Goal: Transaction & Acquisition: Purchase product/service

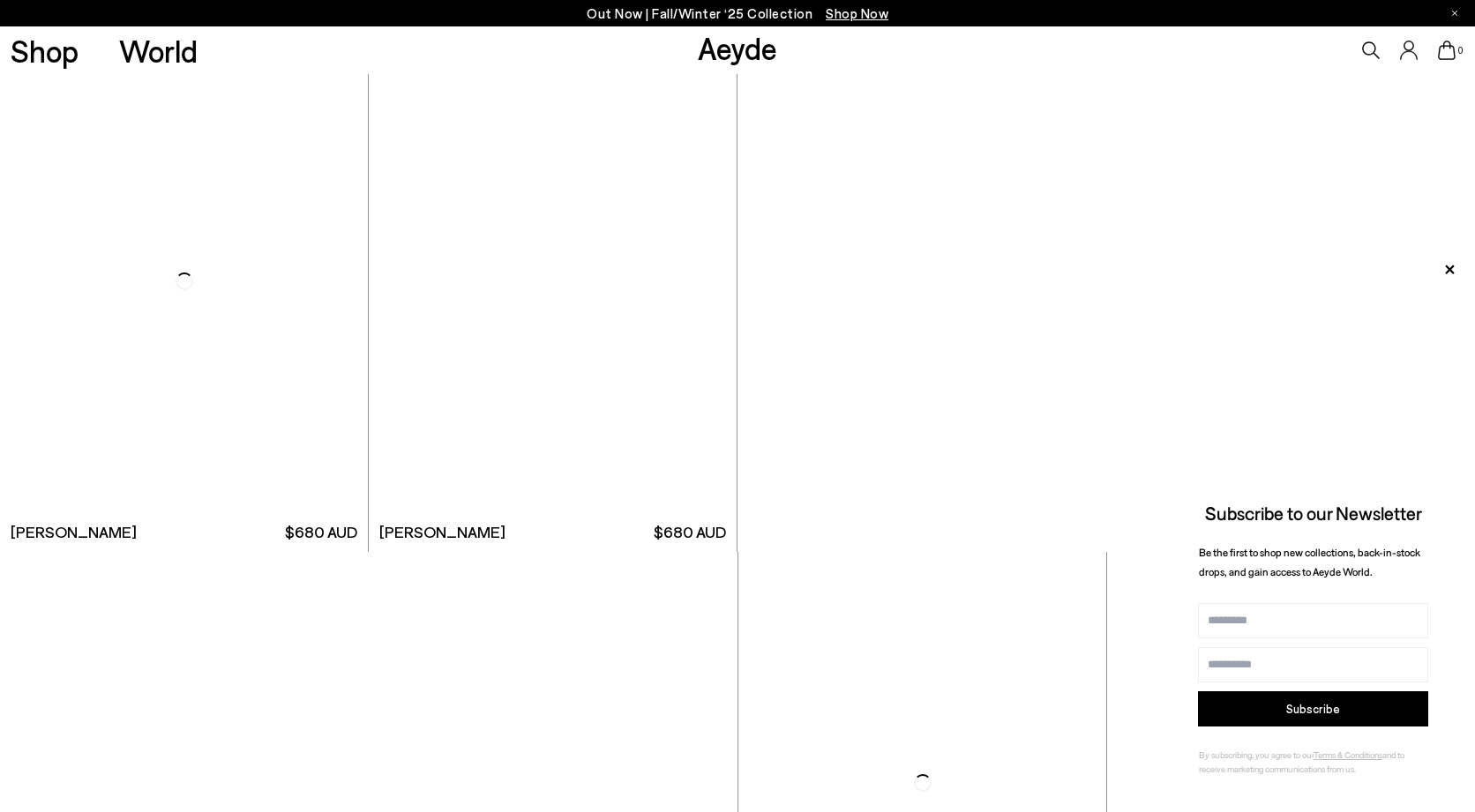
scroll to position [6260, 0]
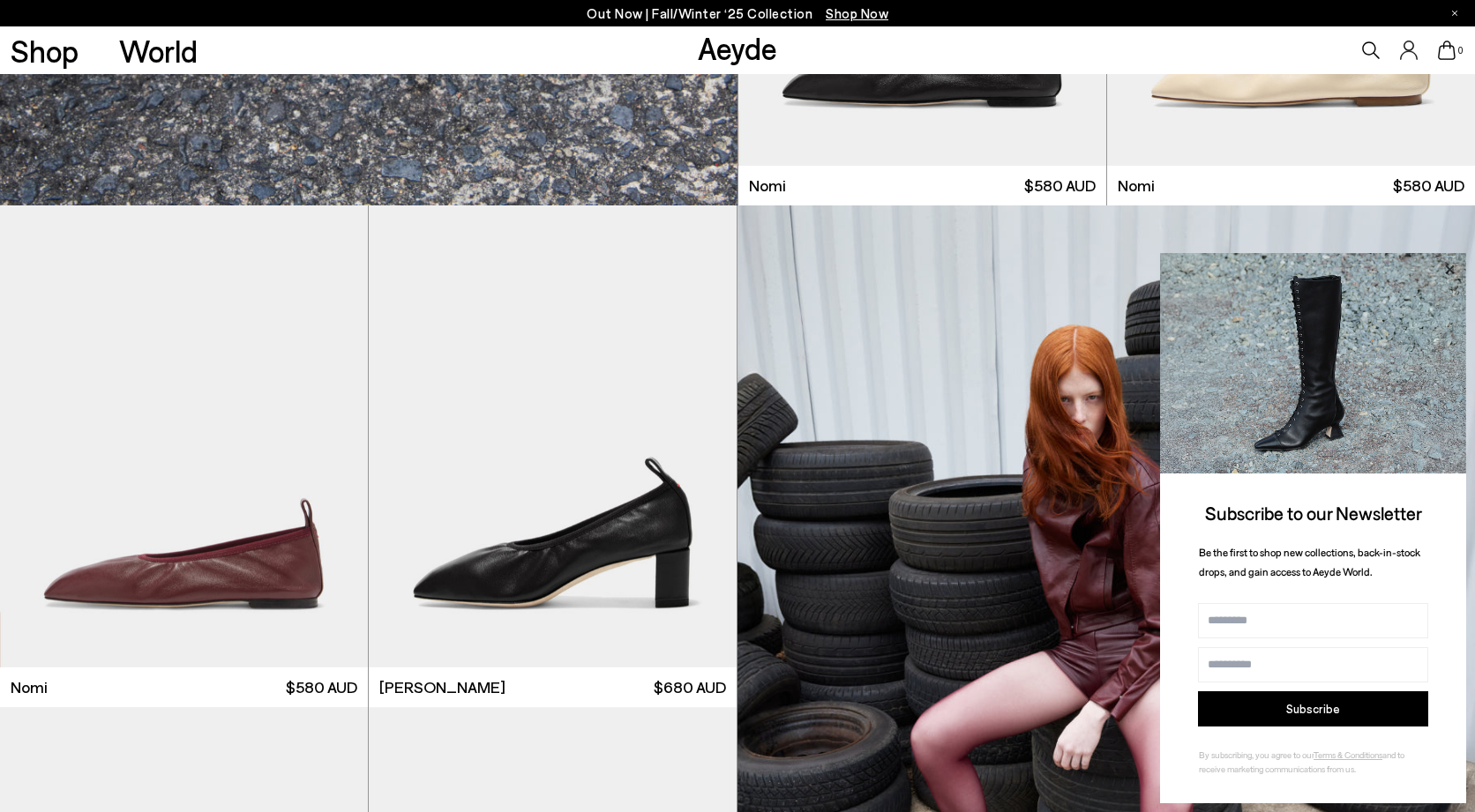
click at [1446, 273] on icon at bounding box center [1449, 270] width 23 height 23
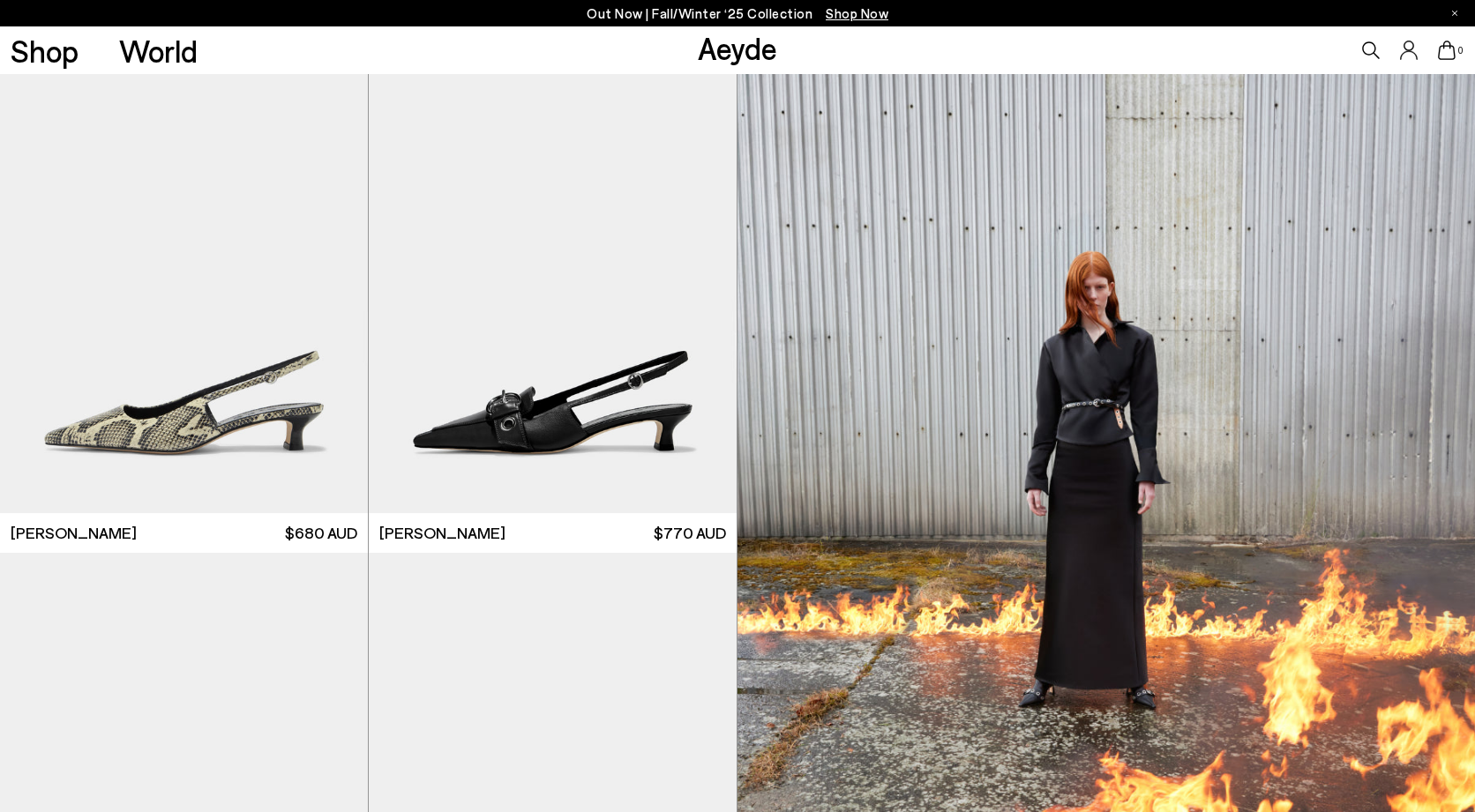
scroll to position [8893, 0]
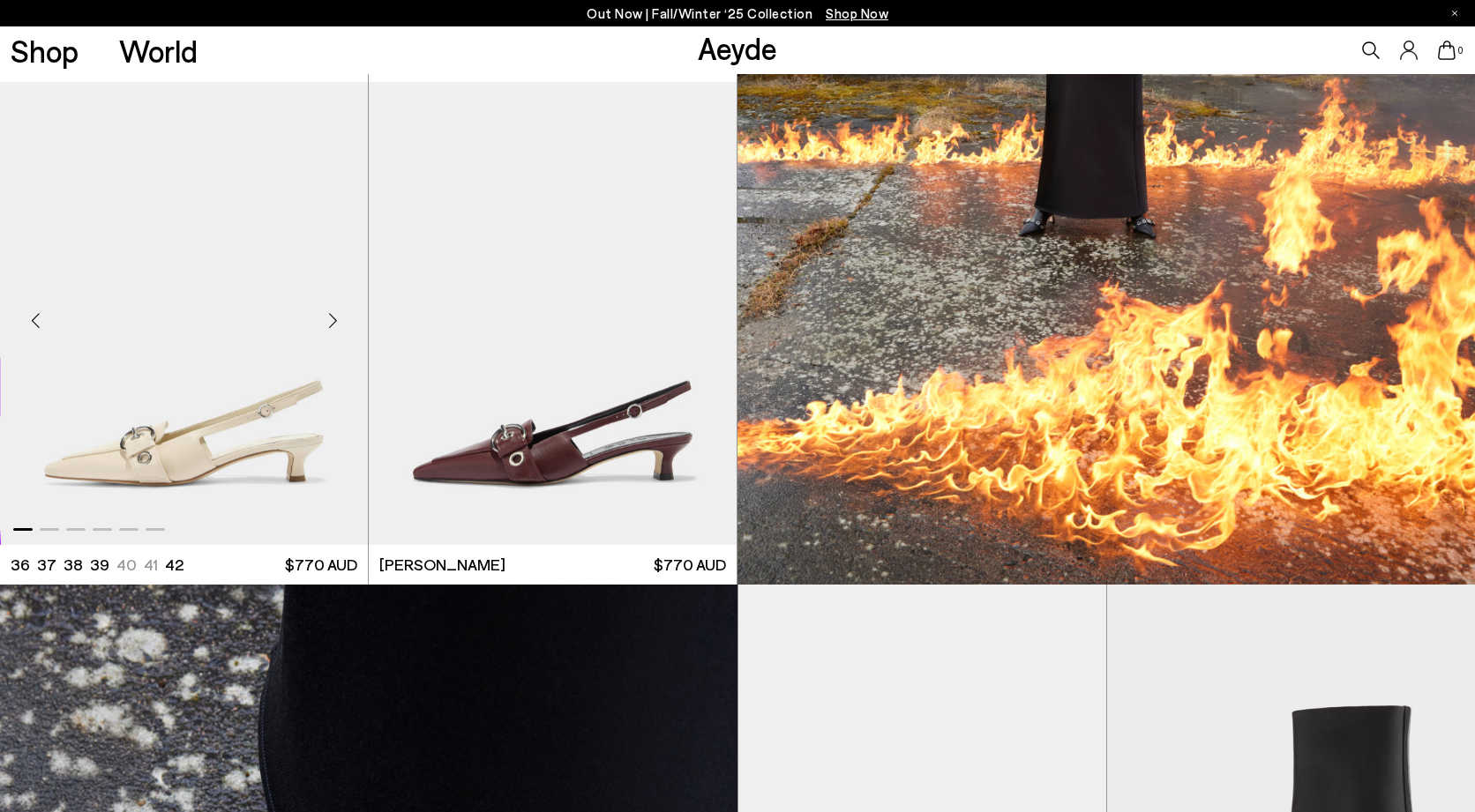
click at [322, 480] on img "1 / 6" at bounding box center [184, 312] width 368 height 462
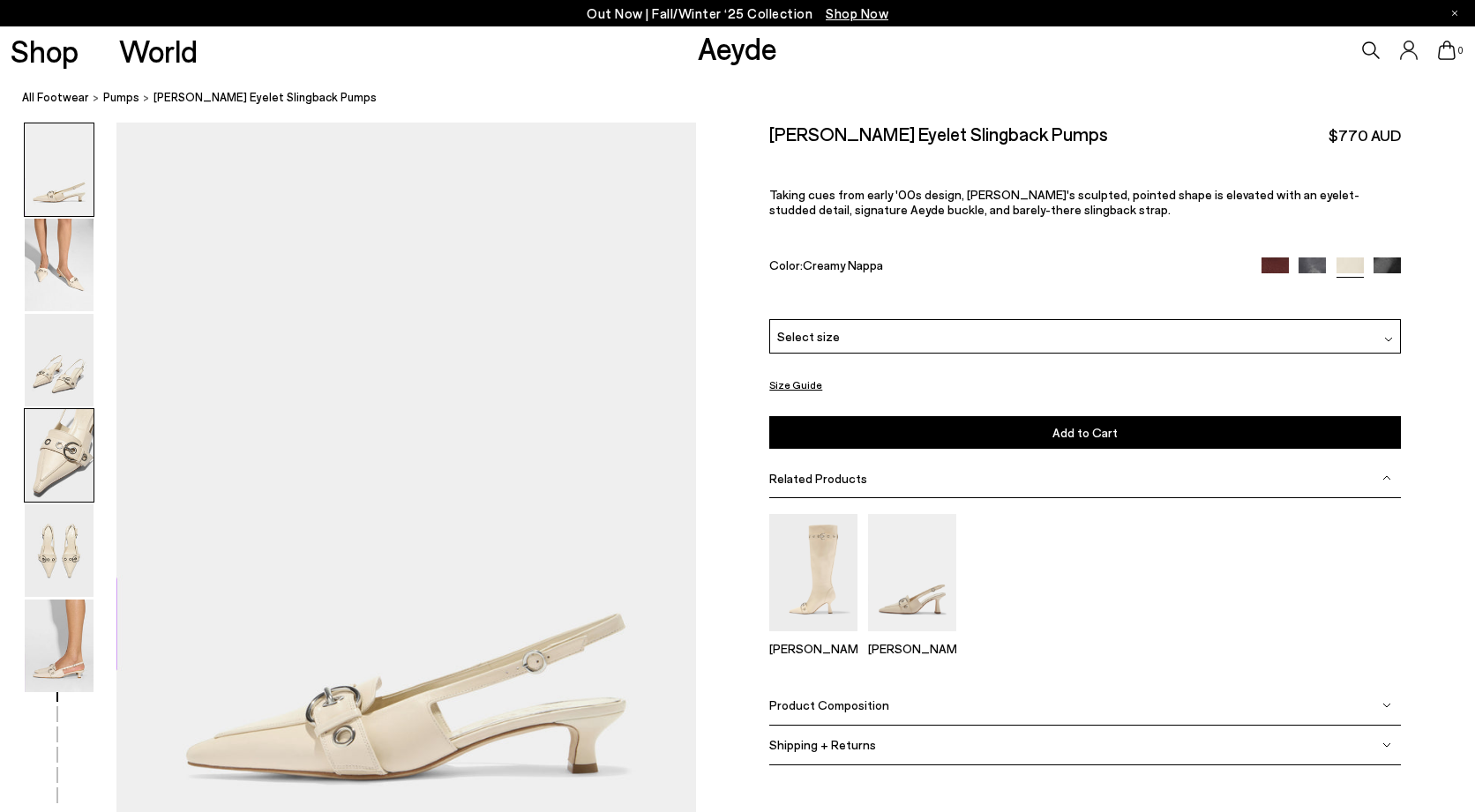
click at [63, 474] on img at bounding box center [60, 455] width 69 height 92
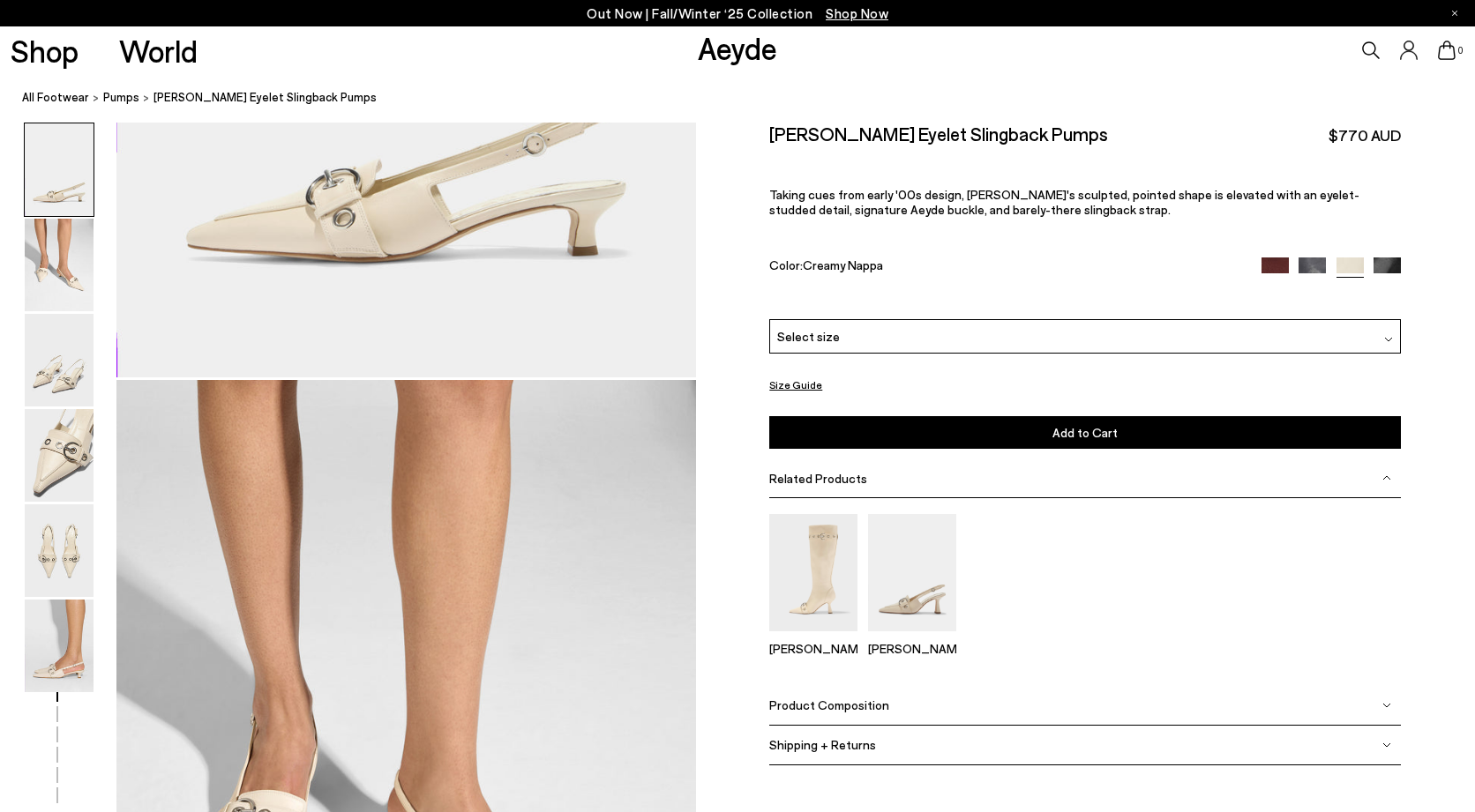
scroll to position [512, 0]
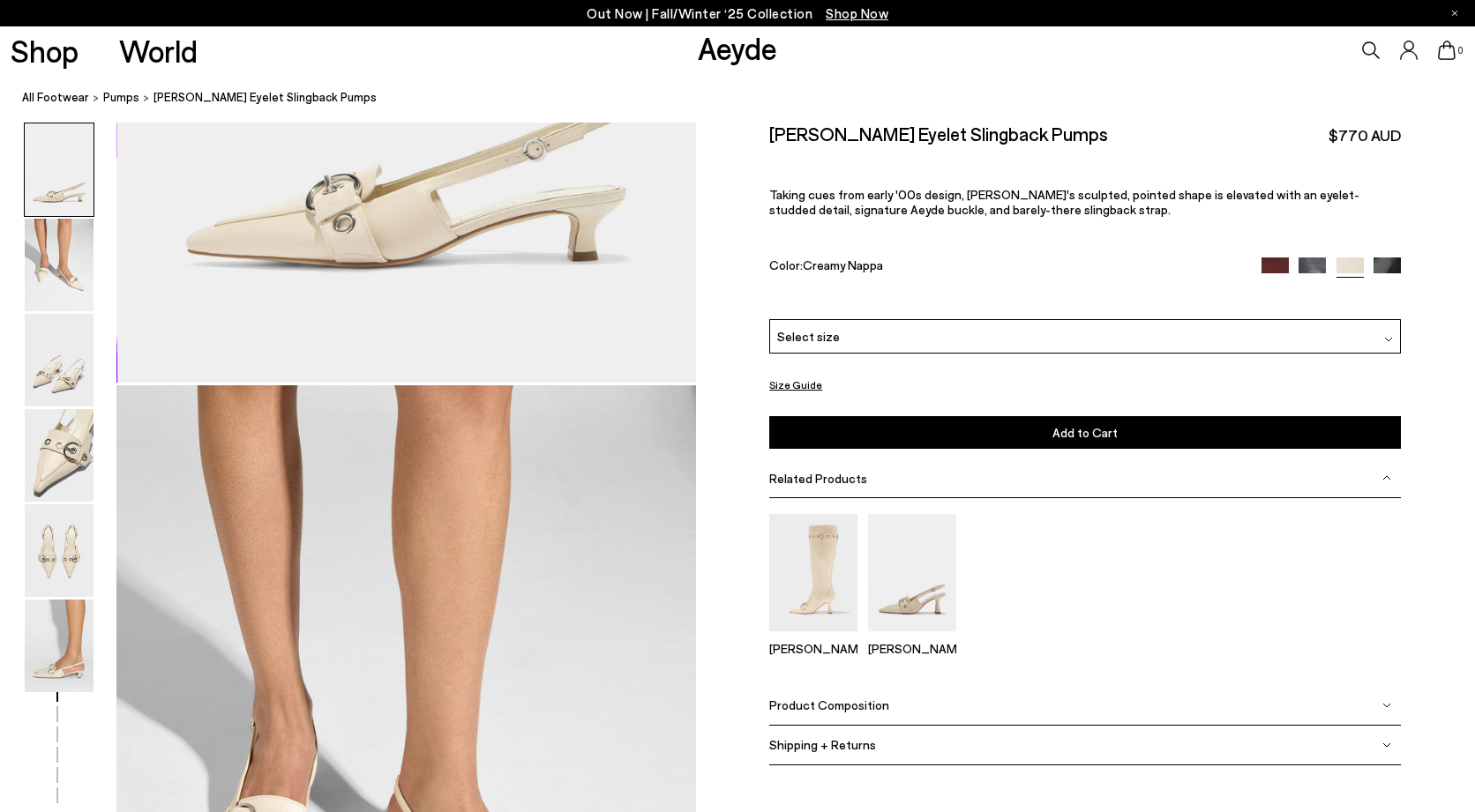
click at [1366, 45] on icon at bounding box center [1370, 50] width 17 height 17
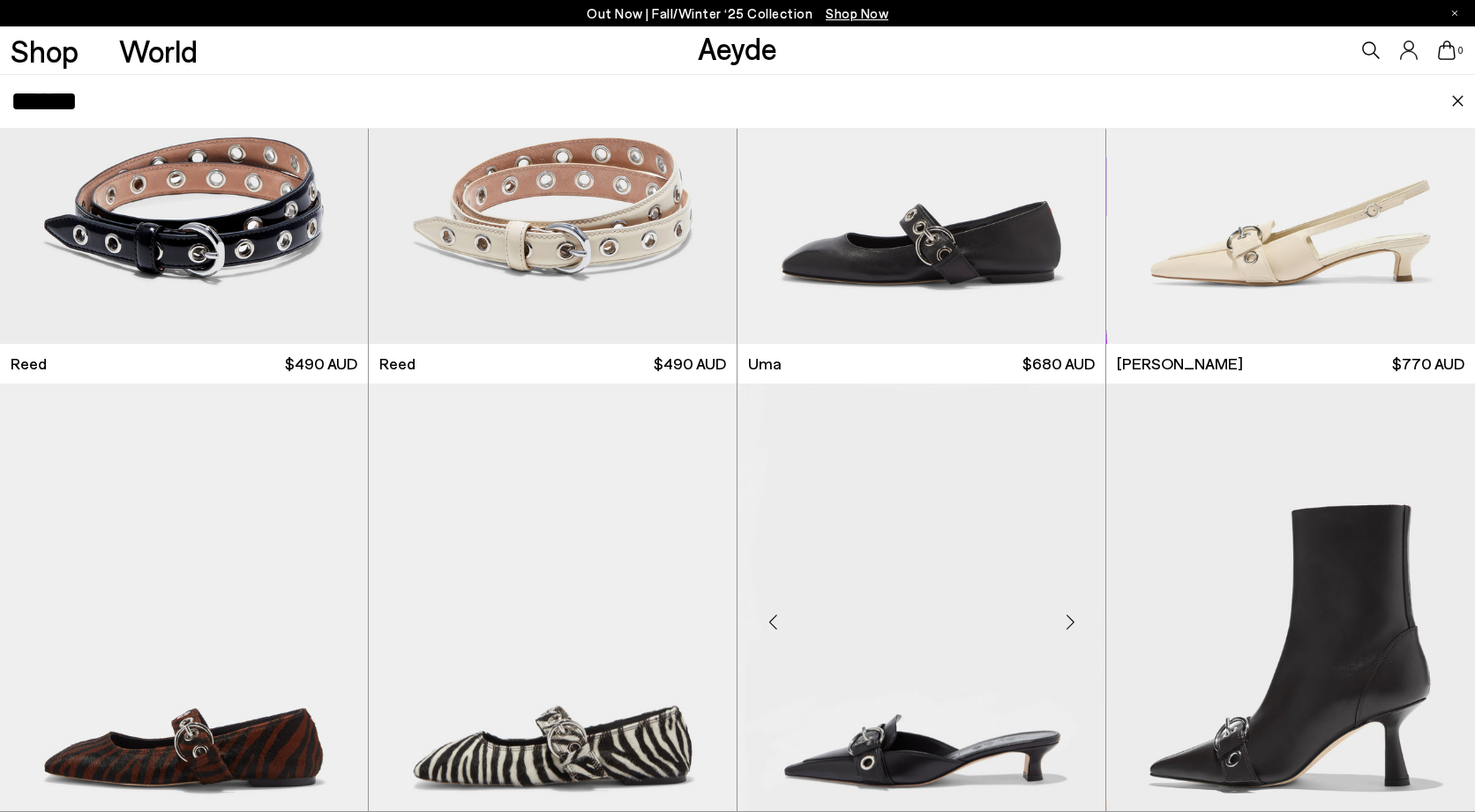
scroll to position [305, 0]
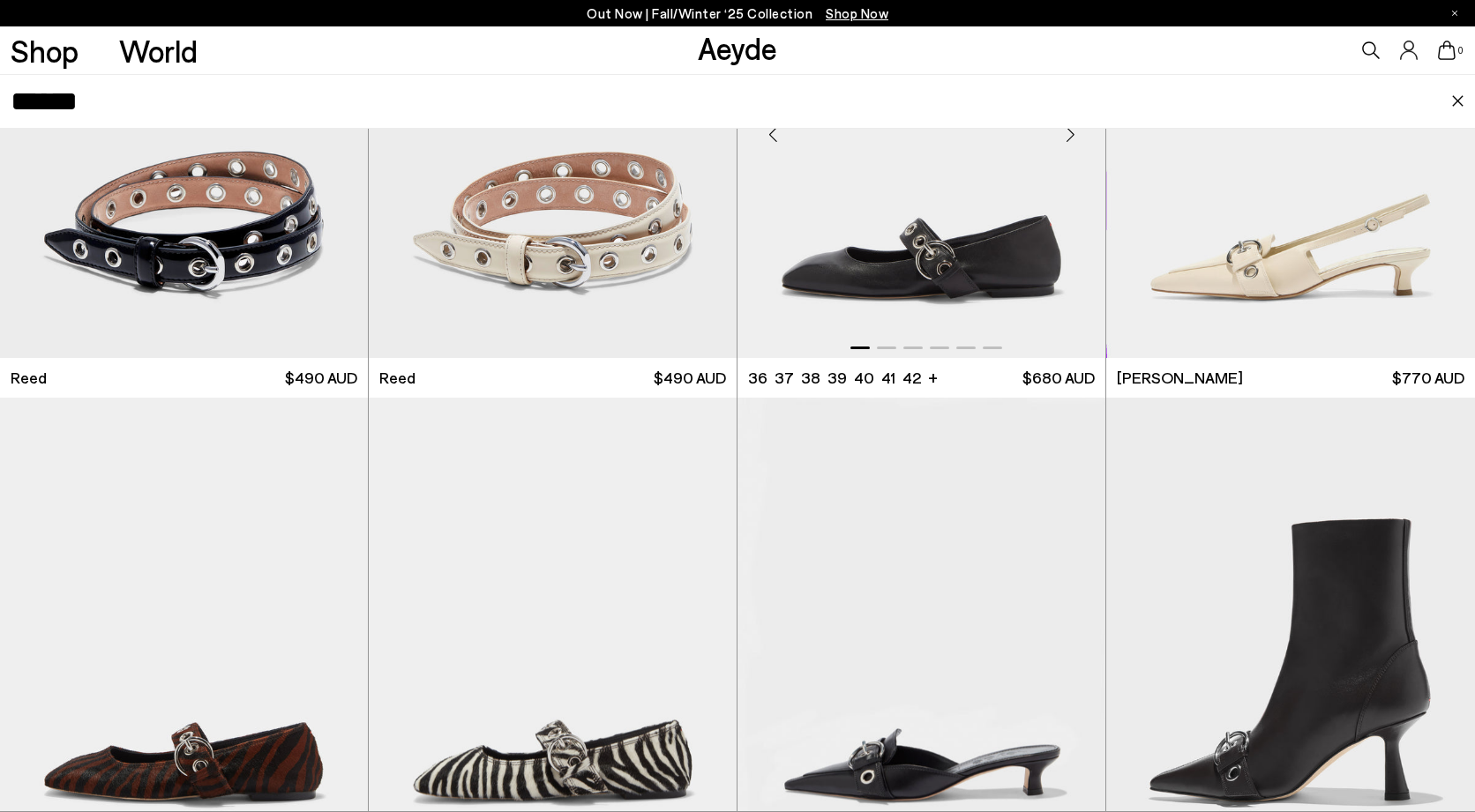
type input "******"
click at [991, 297] on img "1 / 6" at bounding box center [921, 127] width 368 height 462
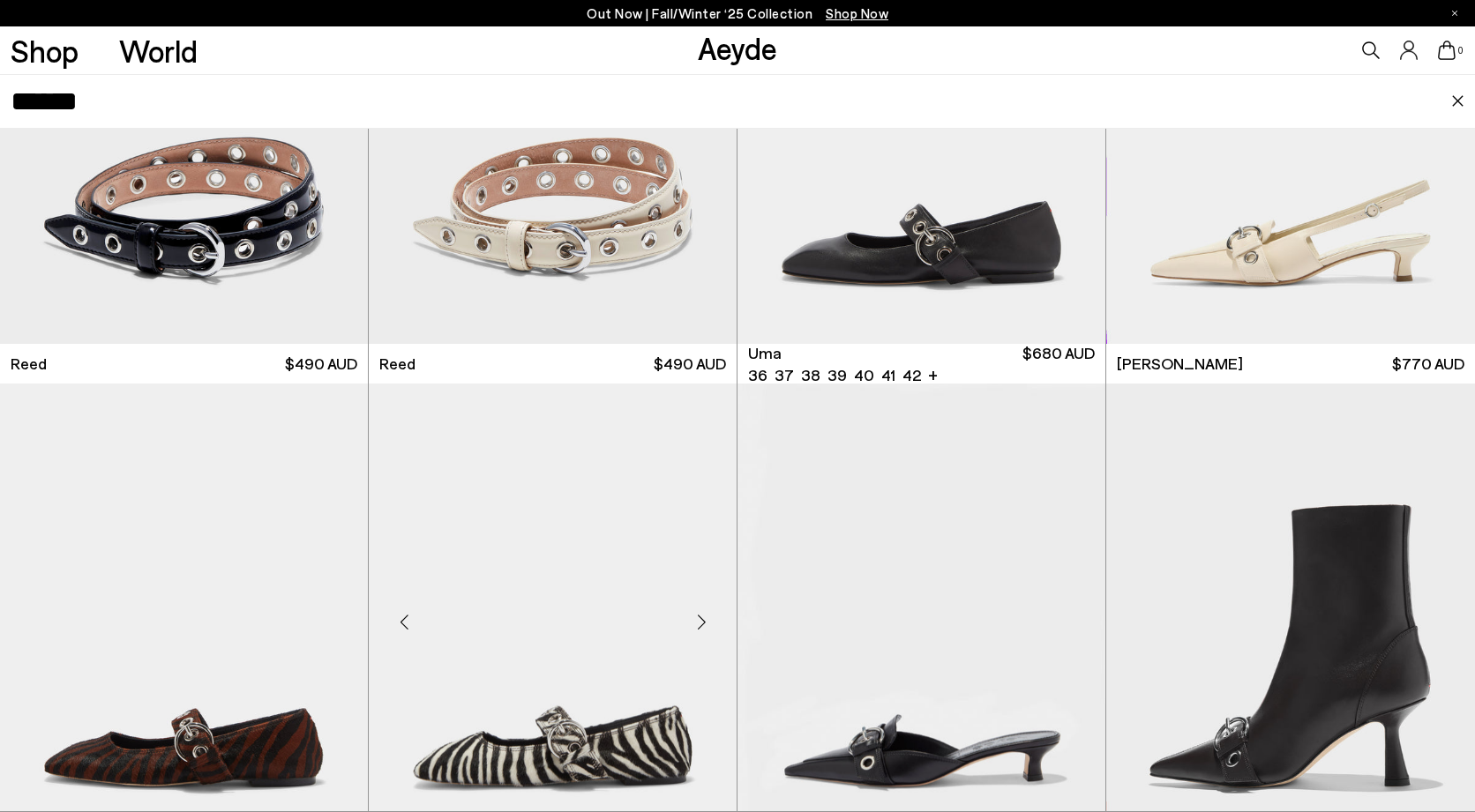
scroll to position [316, 0]
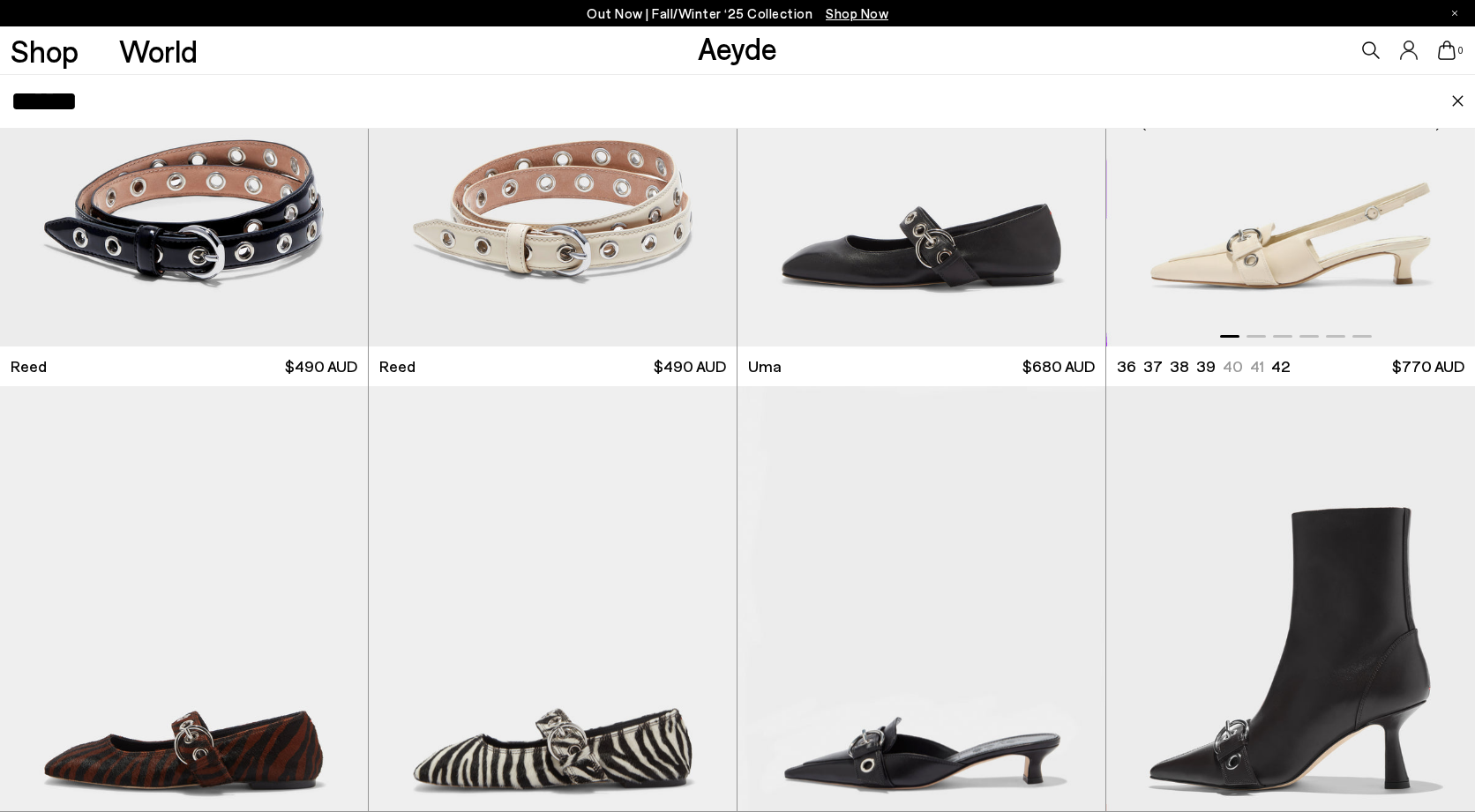
click at [1216, 252] on img "1 / 6" at bounding box center [1291, 115] width 369 height 462
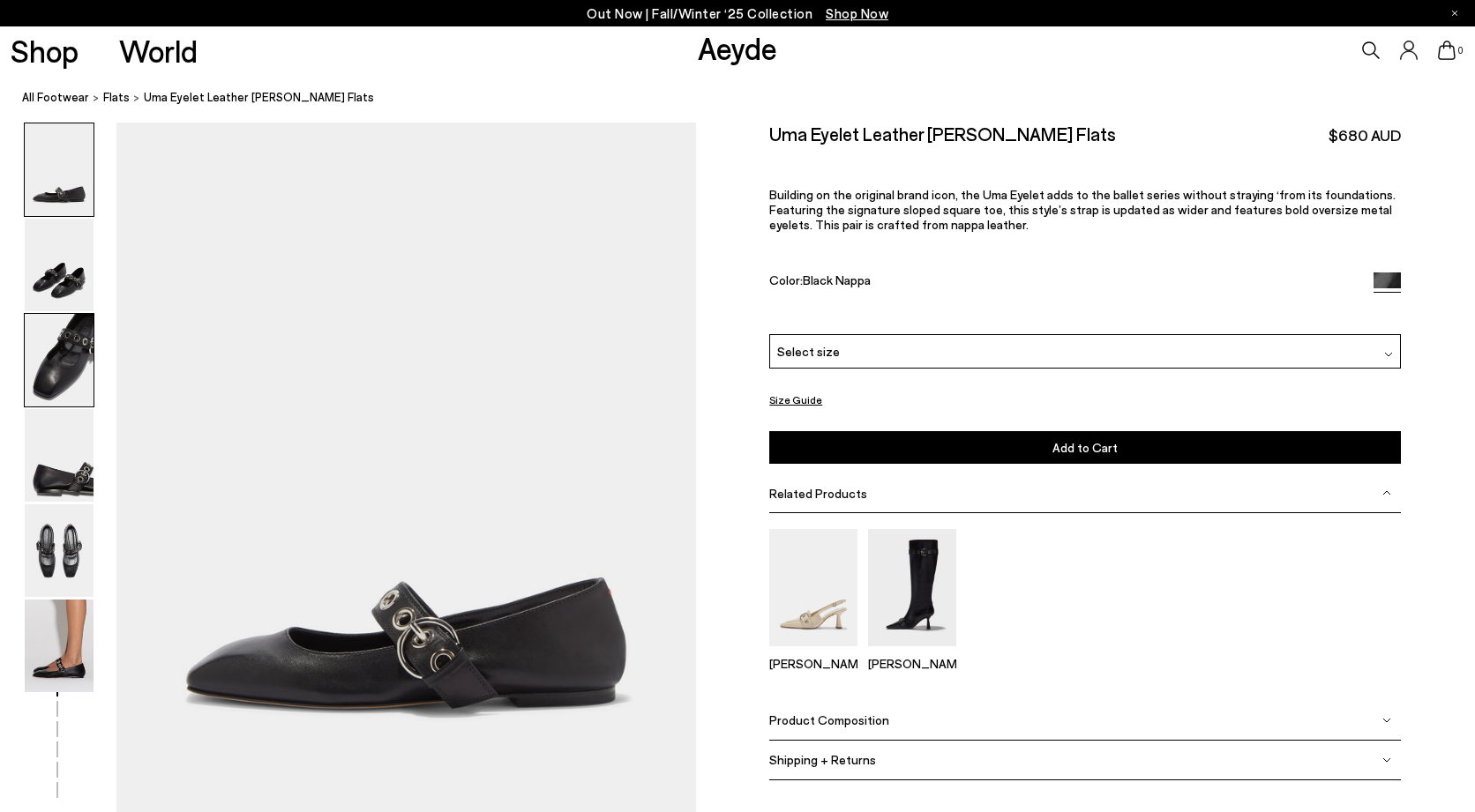
click at [79, 353] on img at bounding box center [60, 360] width 69 height 92
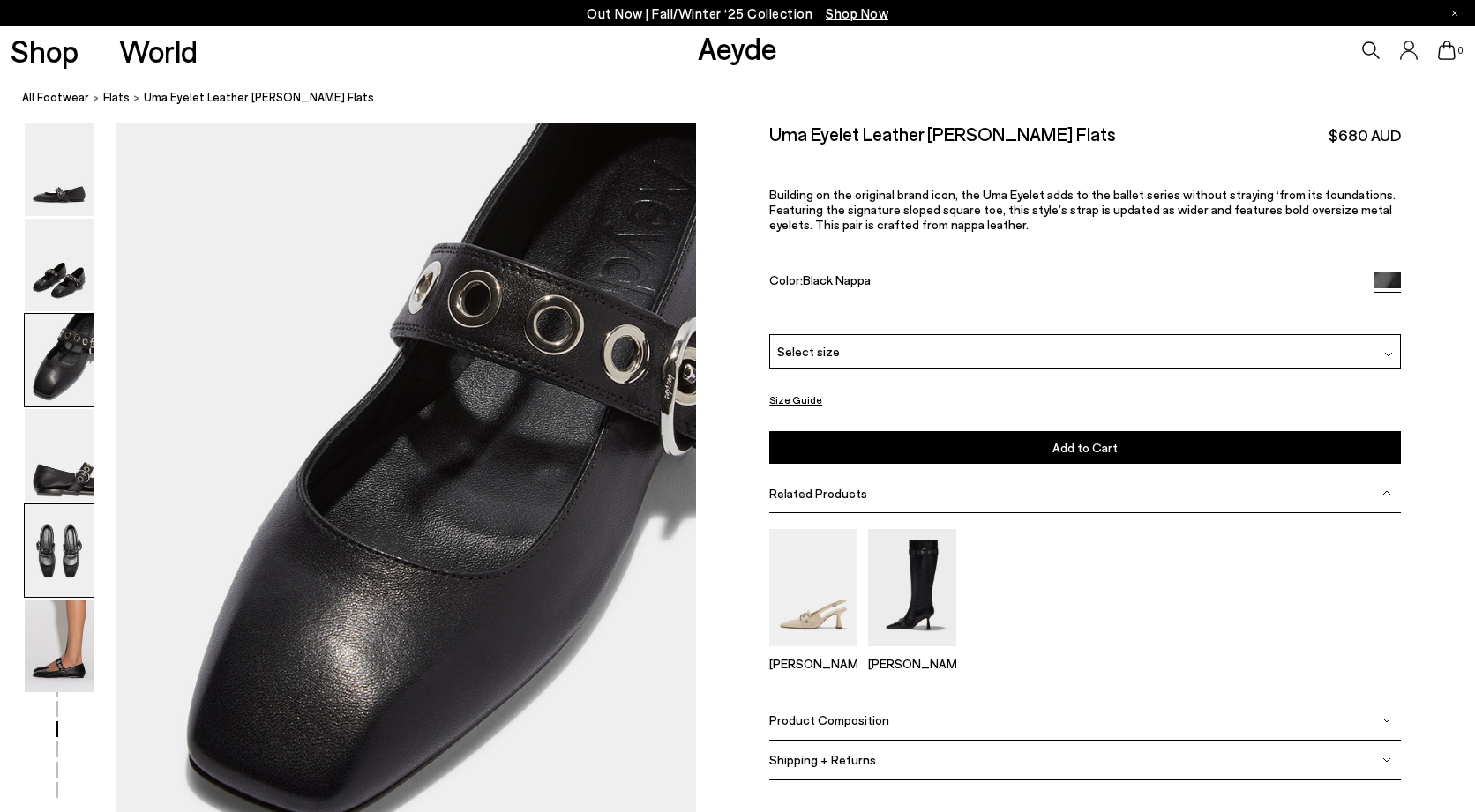
click at [72, 509] on img at bounding box center [60, 551] width 69 height 92
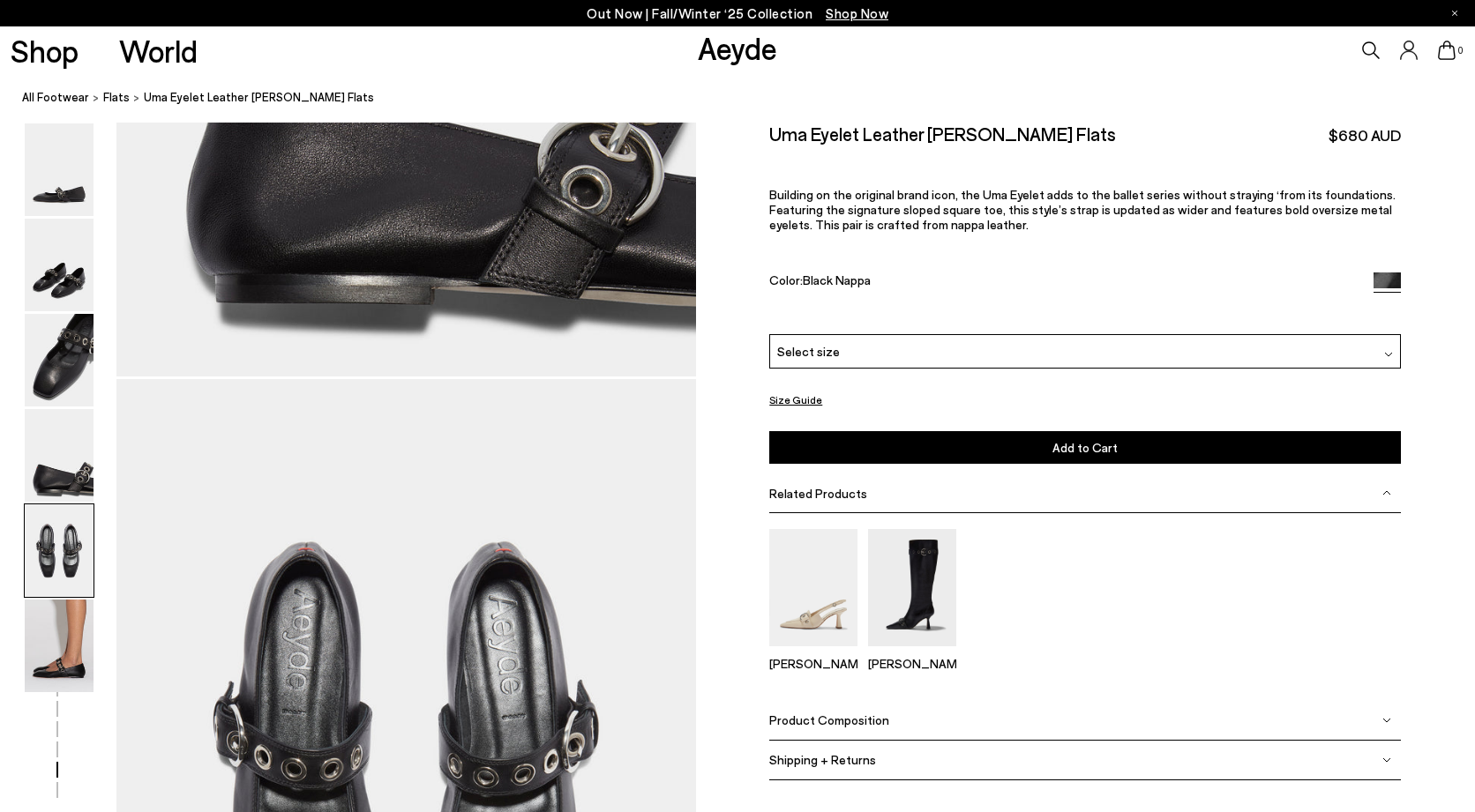
scroll to position [3018, 0]
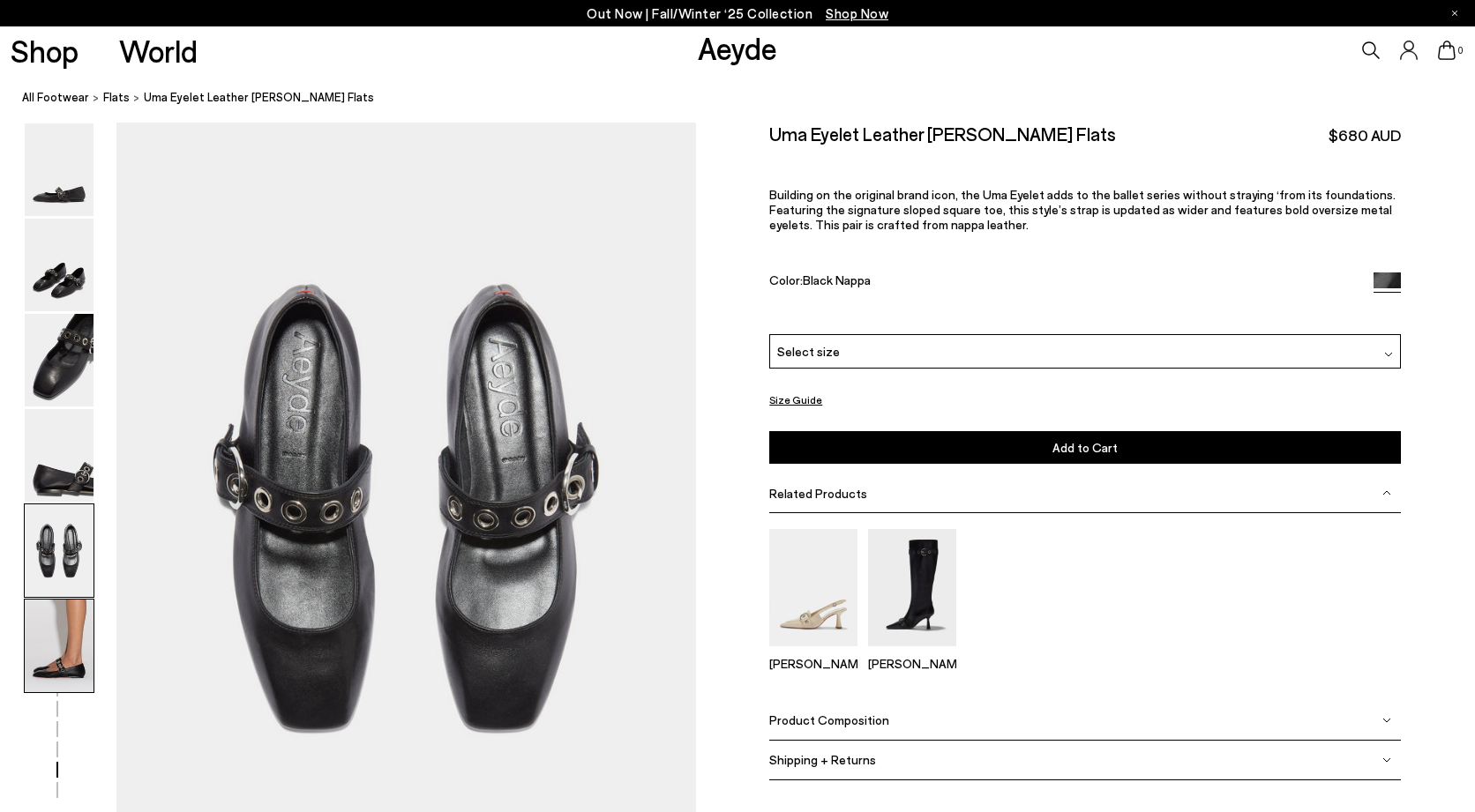
click at [61, 627] on img at bounding box center [60, 646] width 69 height 92
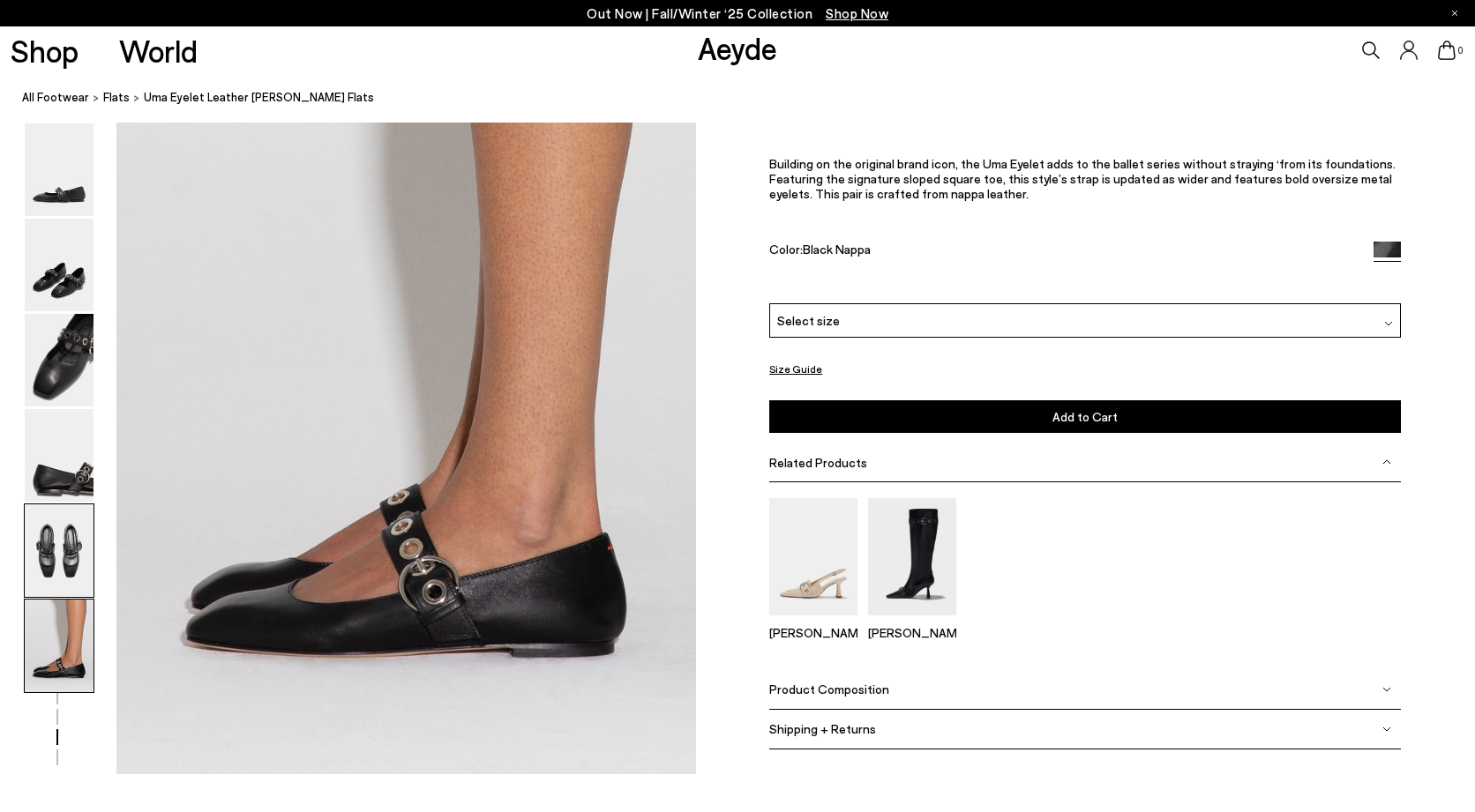
scroll to position [3914, 0]
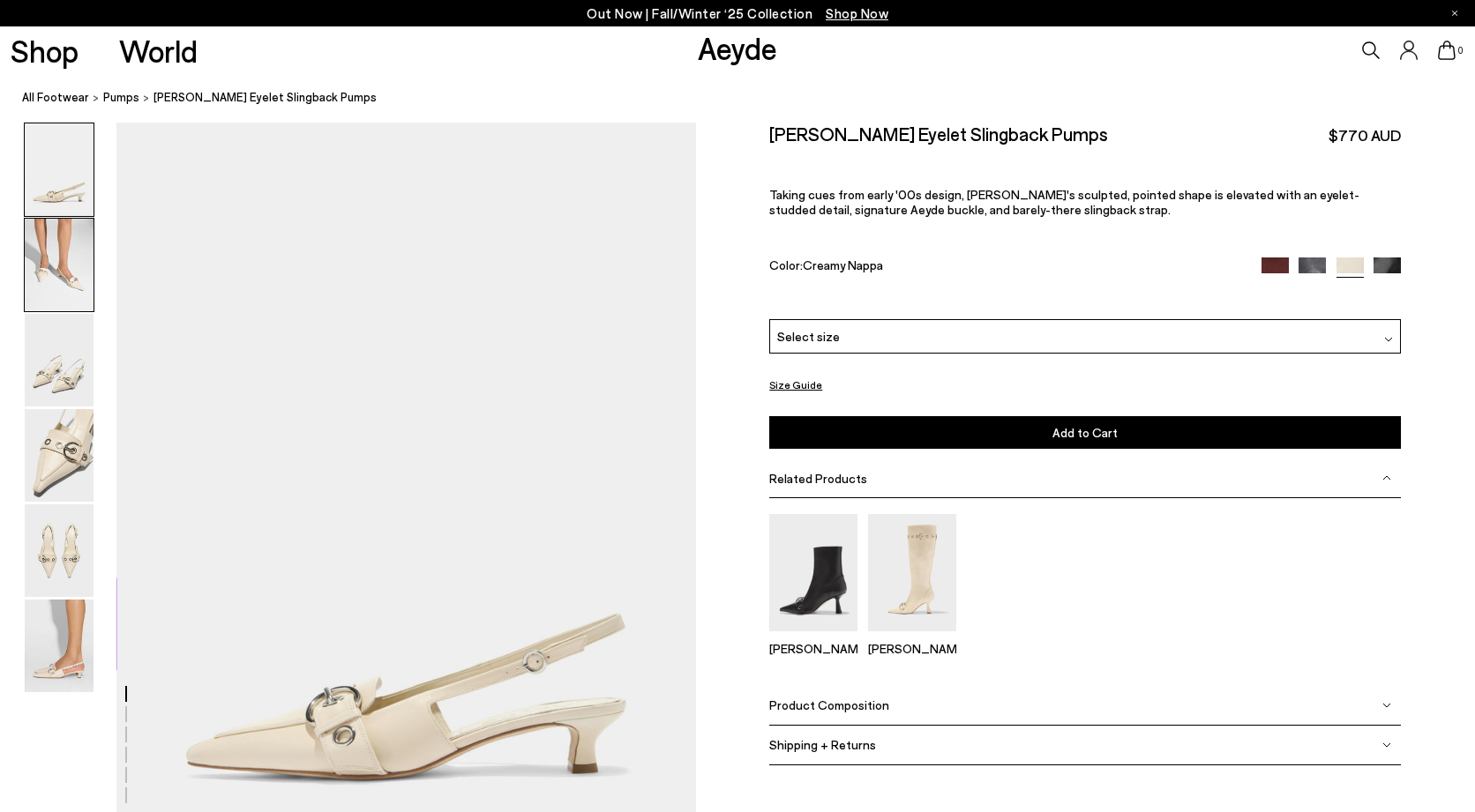
click at [70, 270] on img at bounding box center [60, 265] width 69 height 92
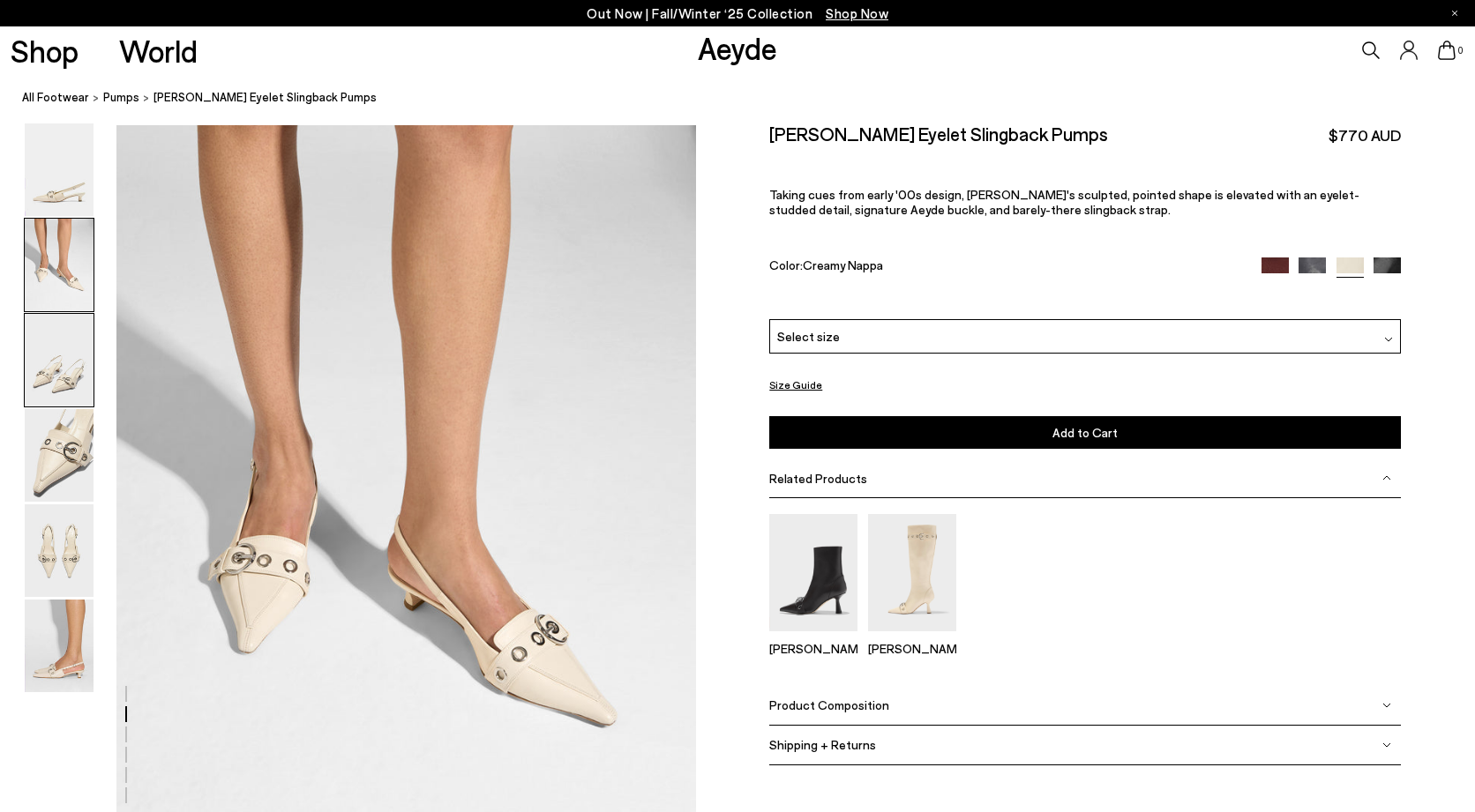
scroll to position [775, 0]
click at [70, 367] on img at bounding box center [60, 360] width 69 height 92
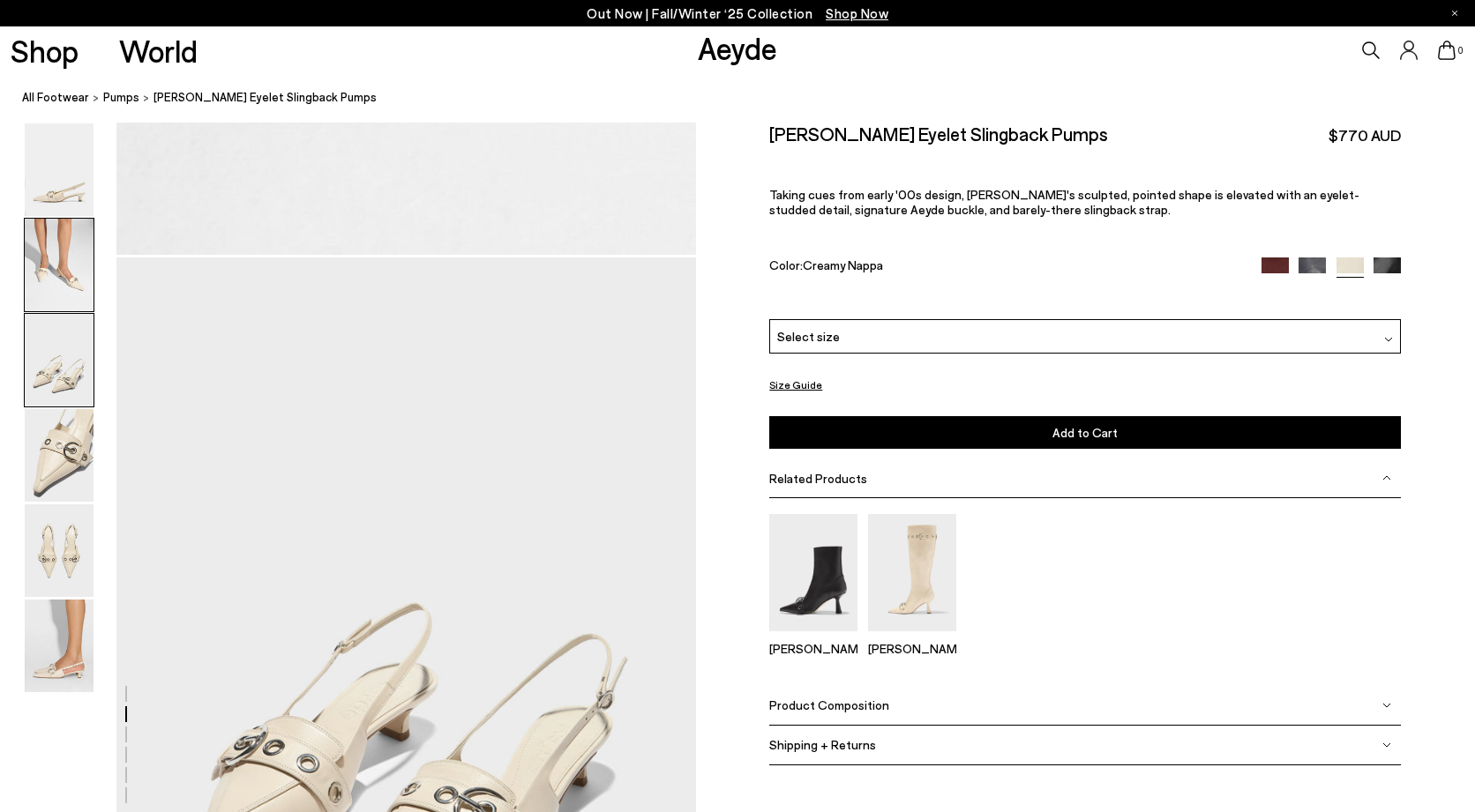
scroll to position [1550, 0]
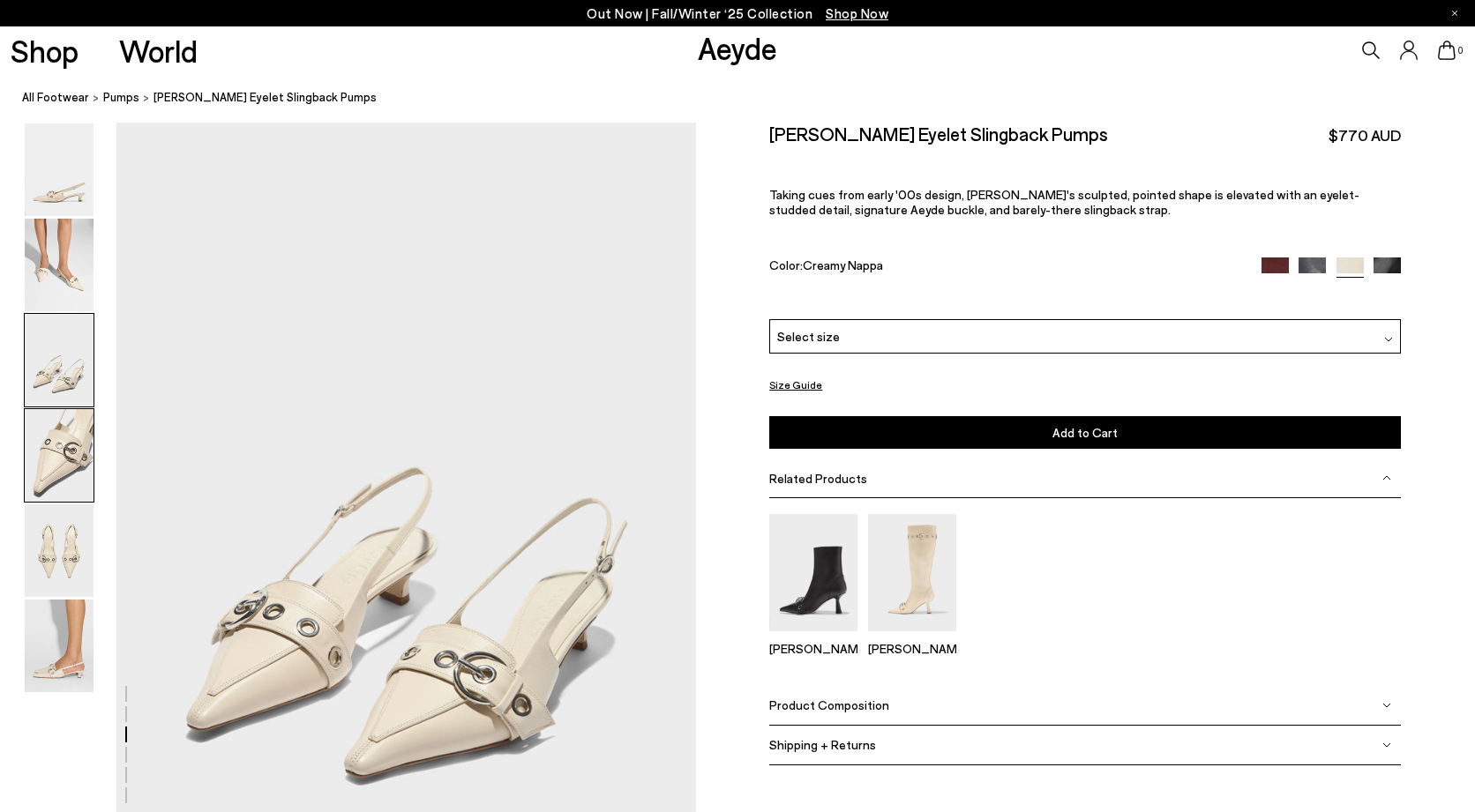
click at [67, 466] on img at bounding box center [60, 455] width 69 height 92
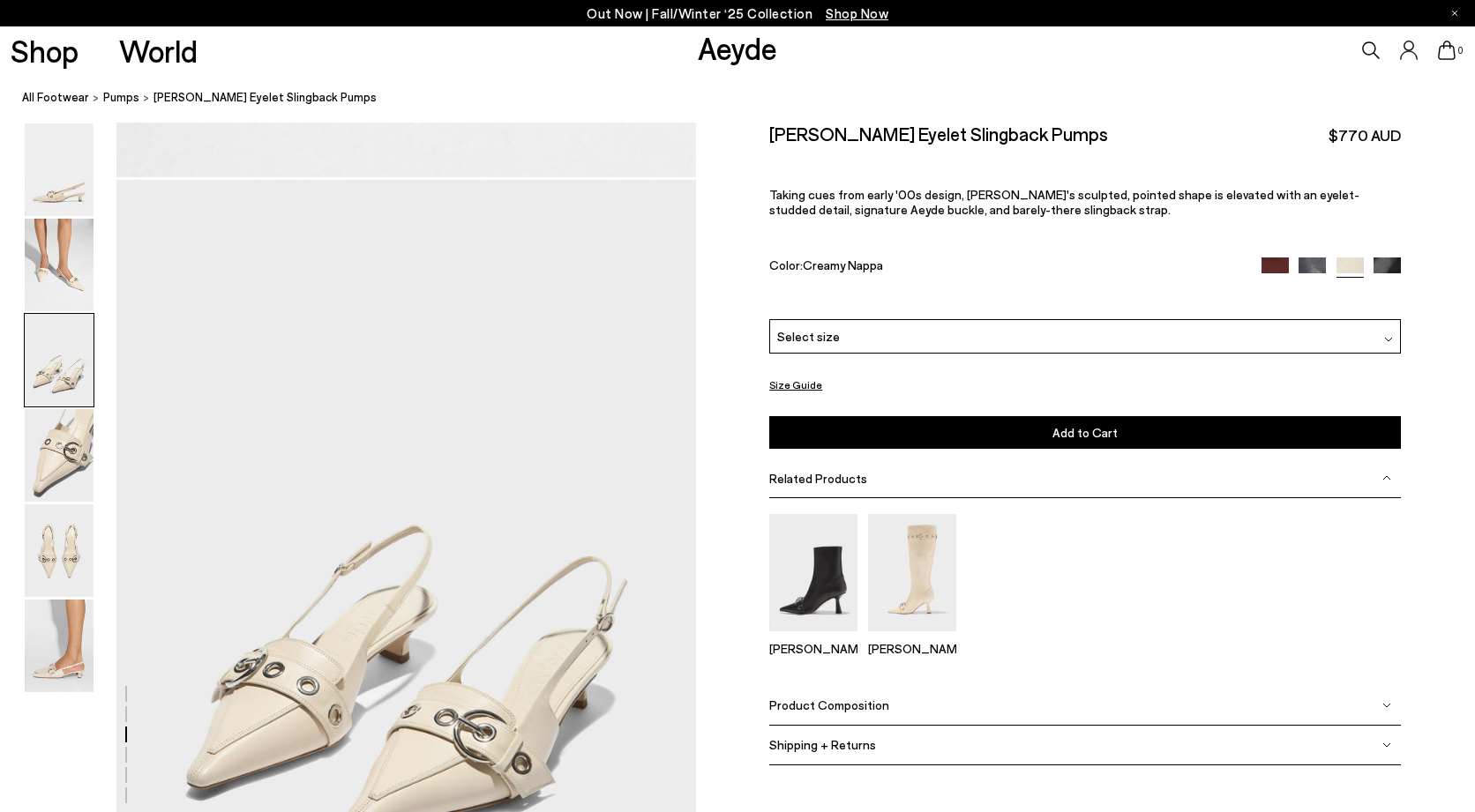
scroll to position [1251, 0]
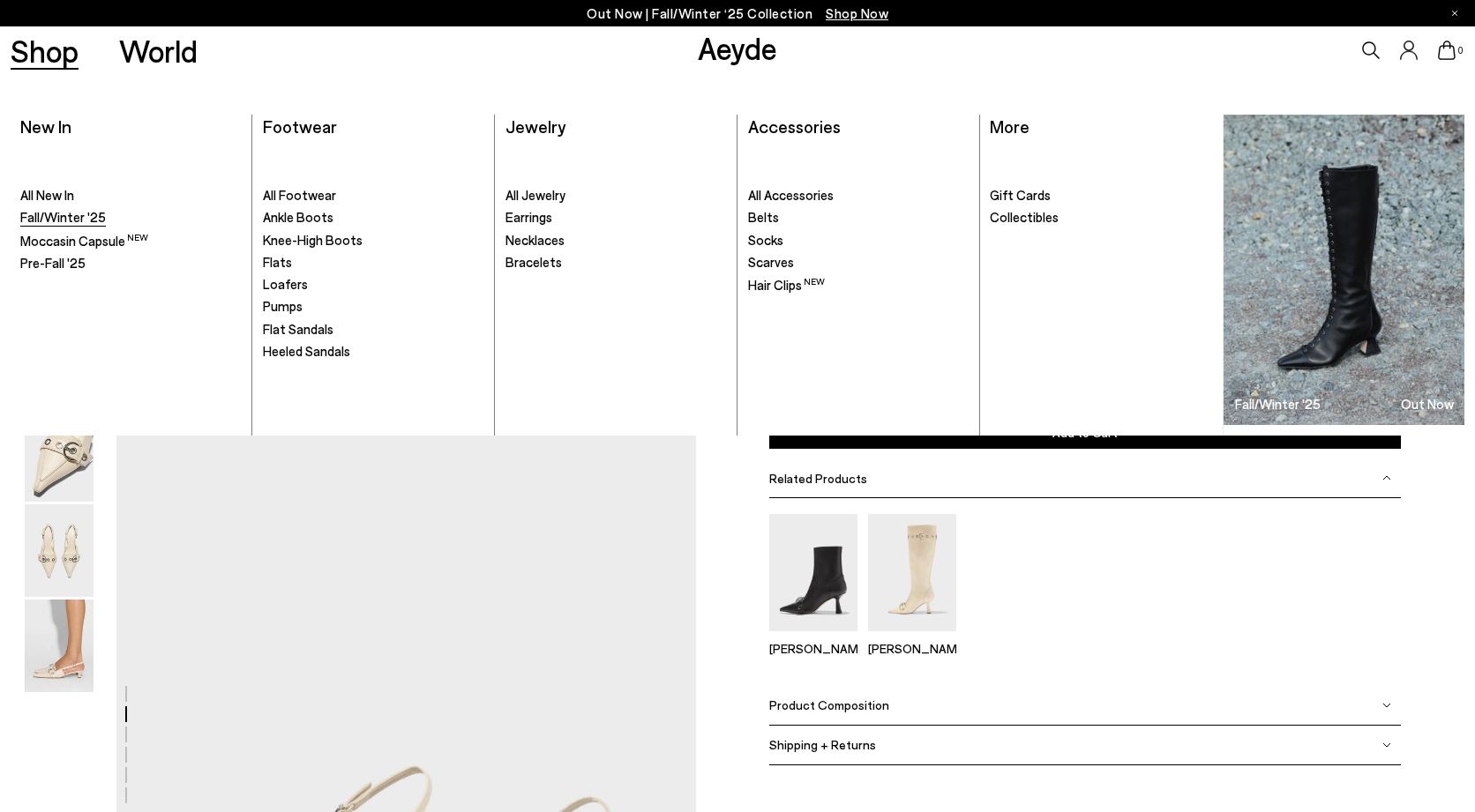
click at [59, 222] on span "Fall/Winter '25" at bounding box center [62, 217] width 86 height 16
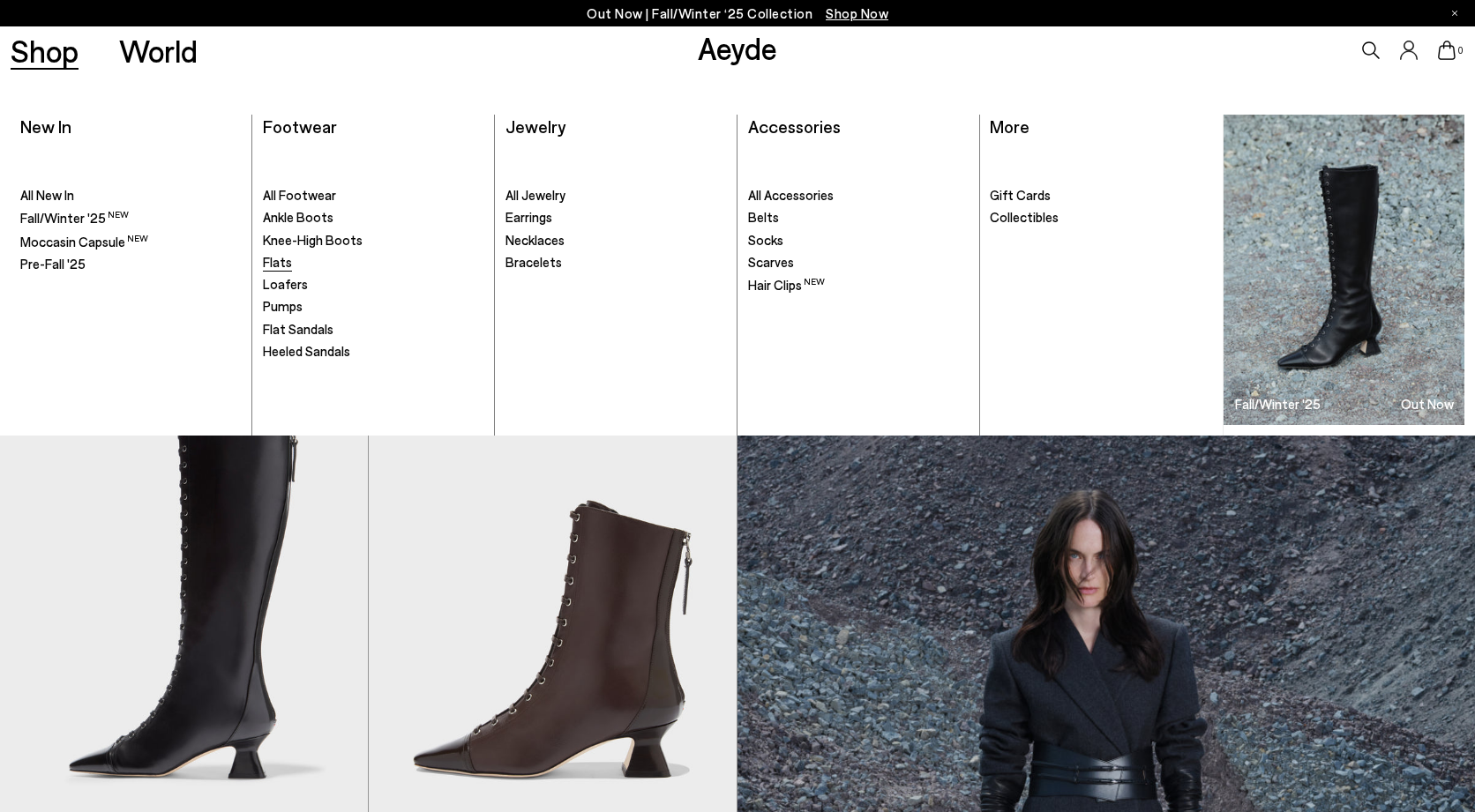
click at [282, 260] on span "Flats" at bounding box center [277, 261] width 29 height 16
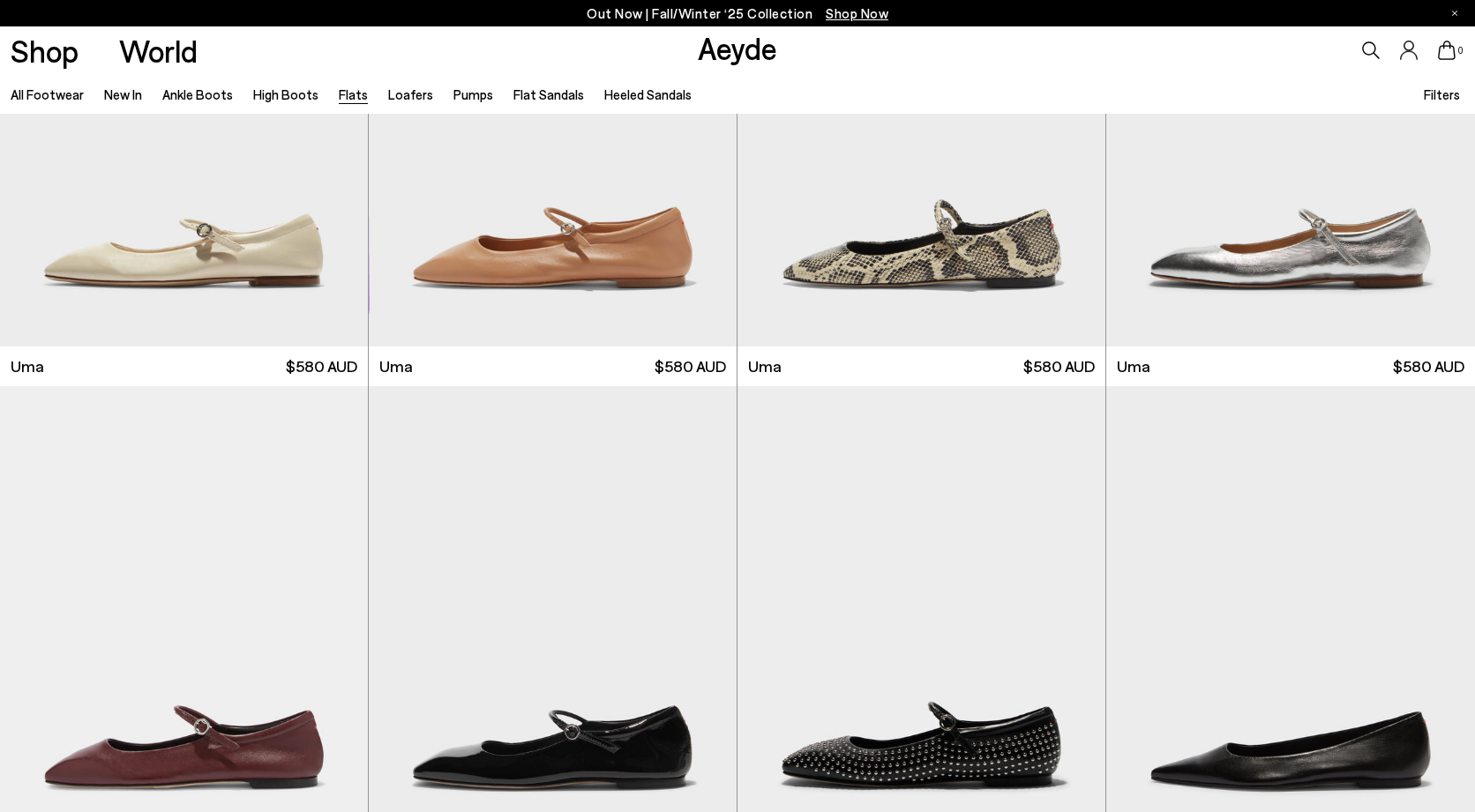
scroll to position [2254, 0]
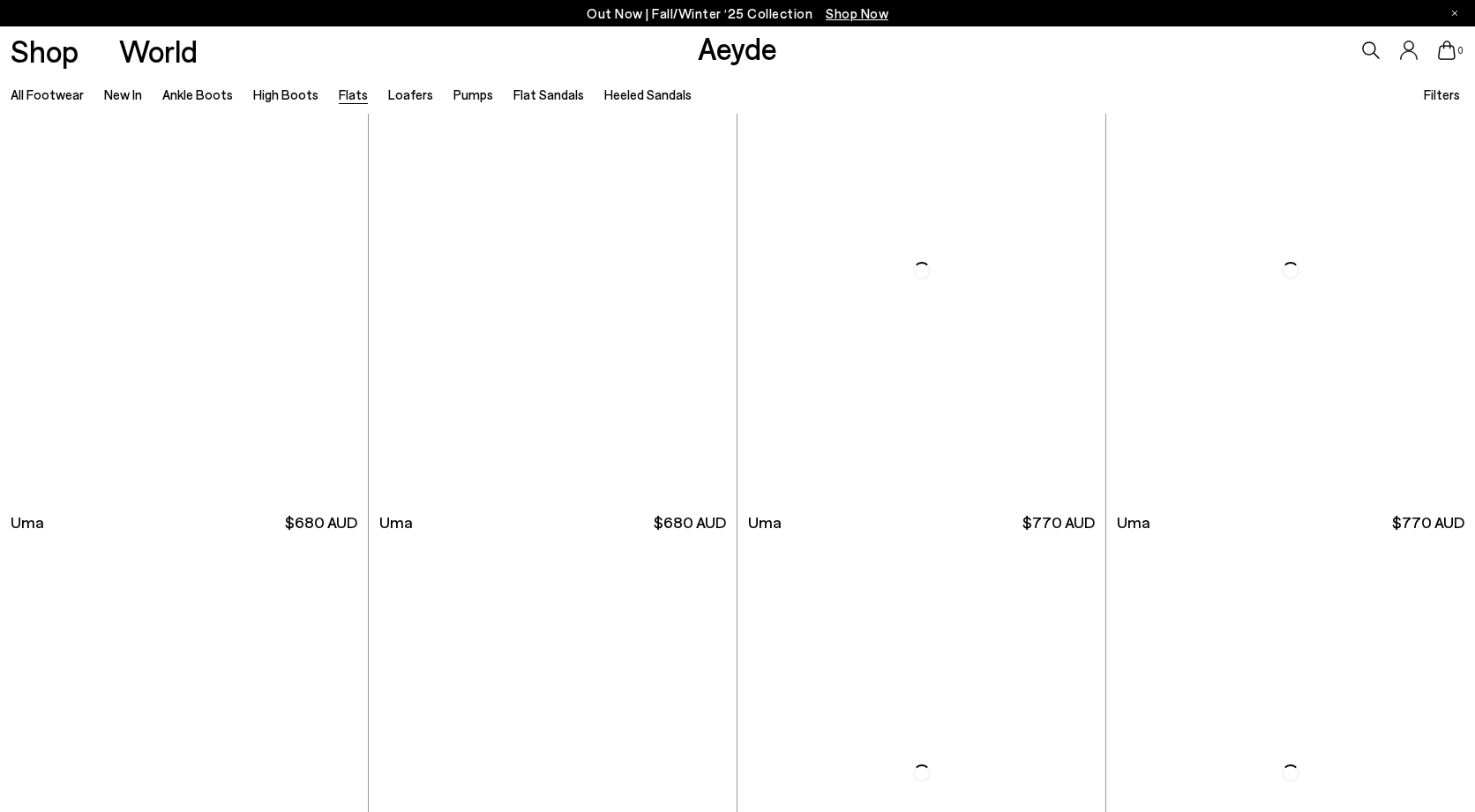
scroll to position [8382, 0]
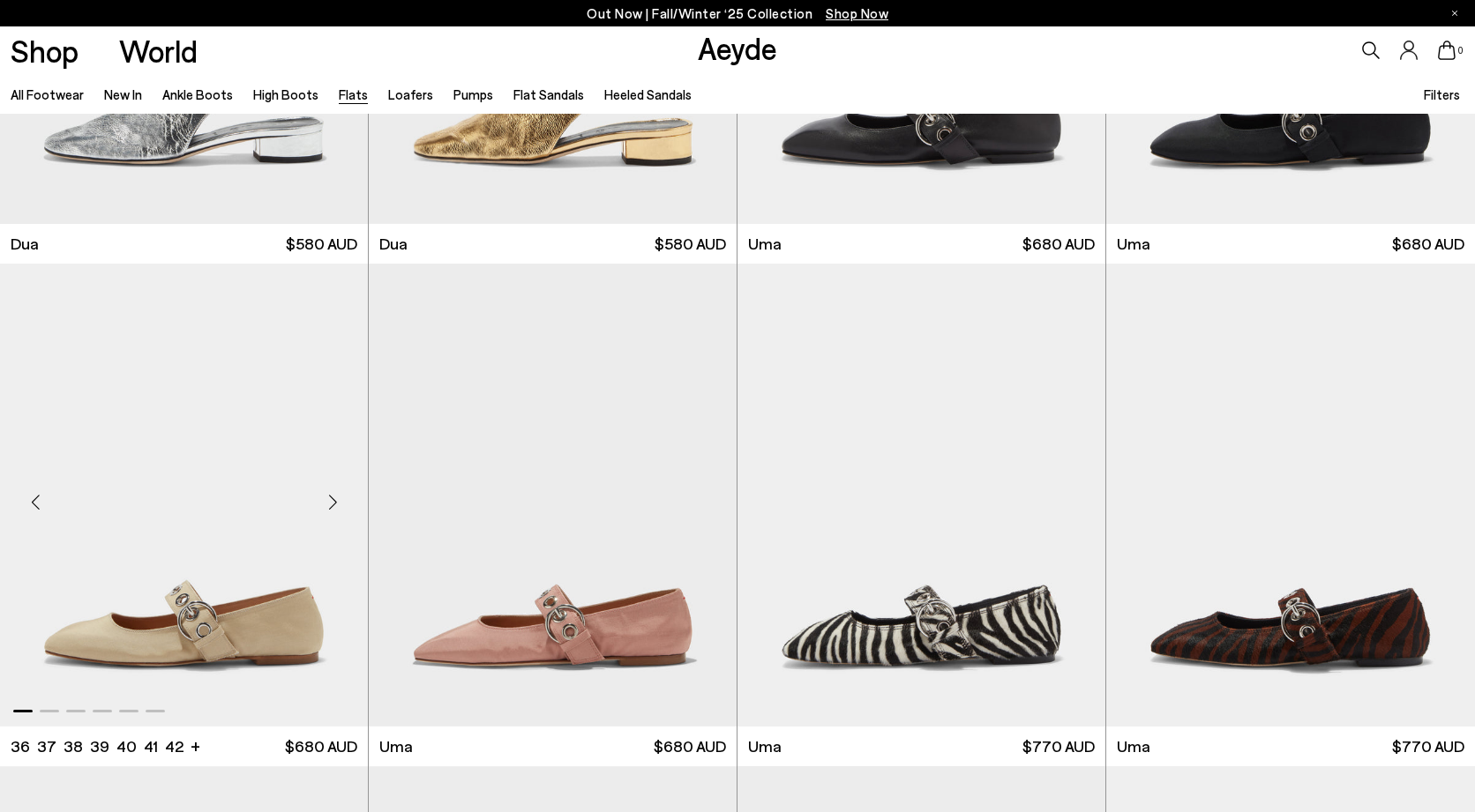
click at [240, 651] on img "1 / 6" at bounding box center [184, 494] width 368 height 462
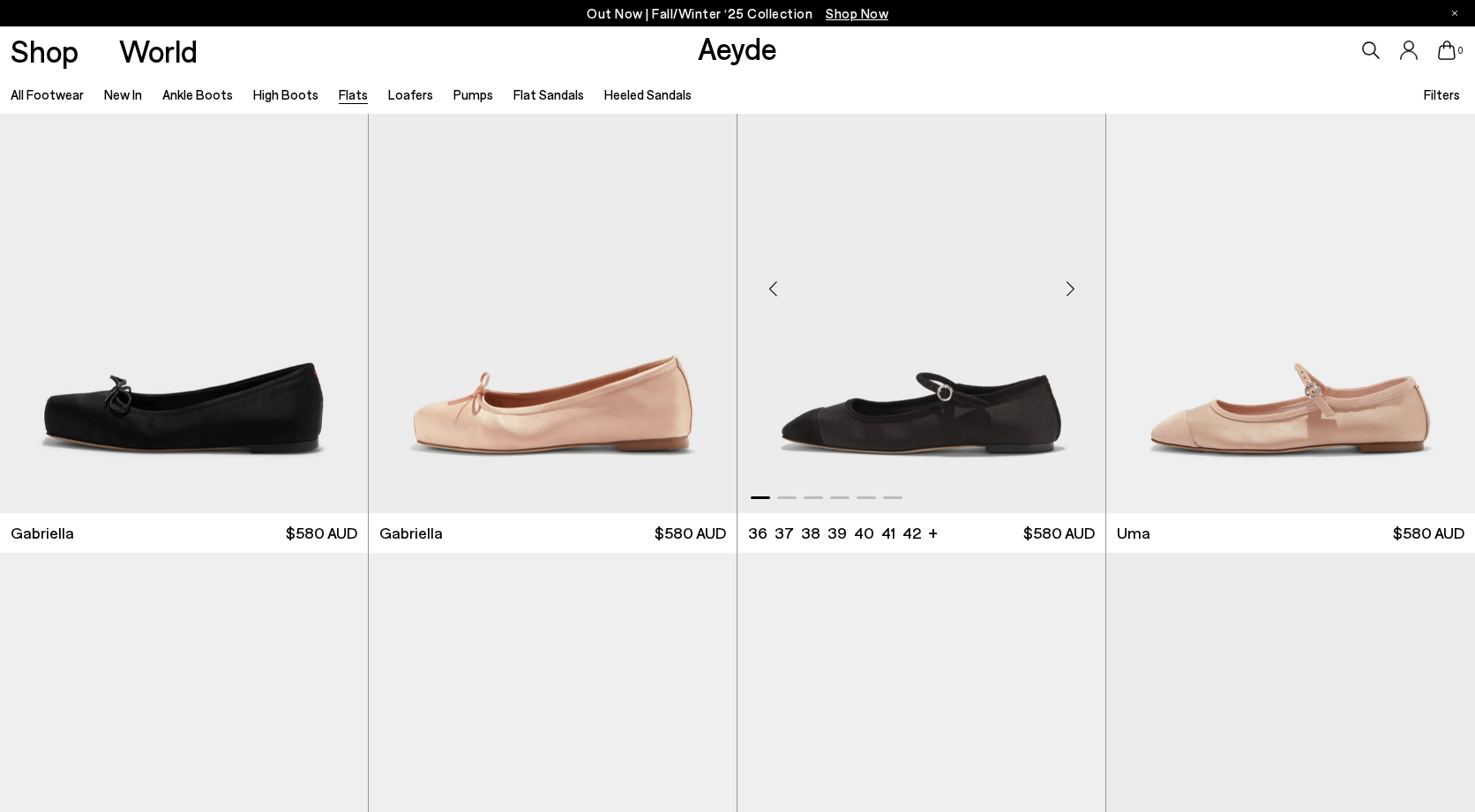
scroll to position [8557, 0]
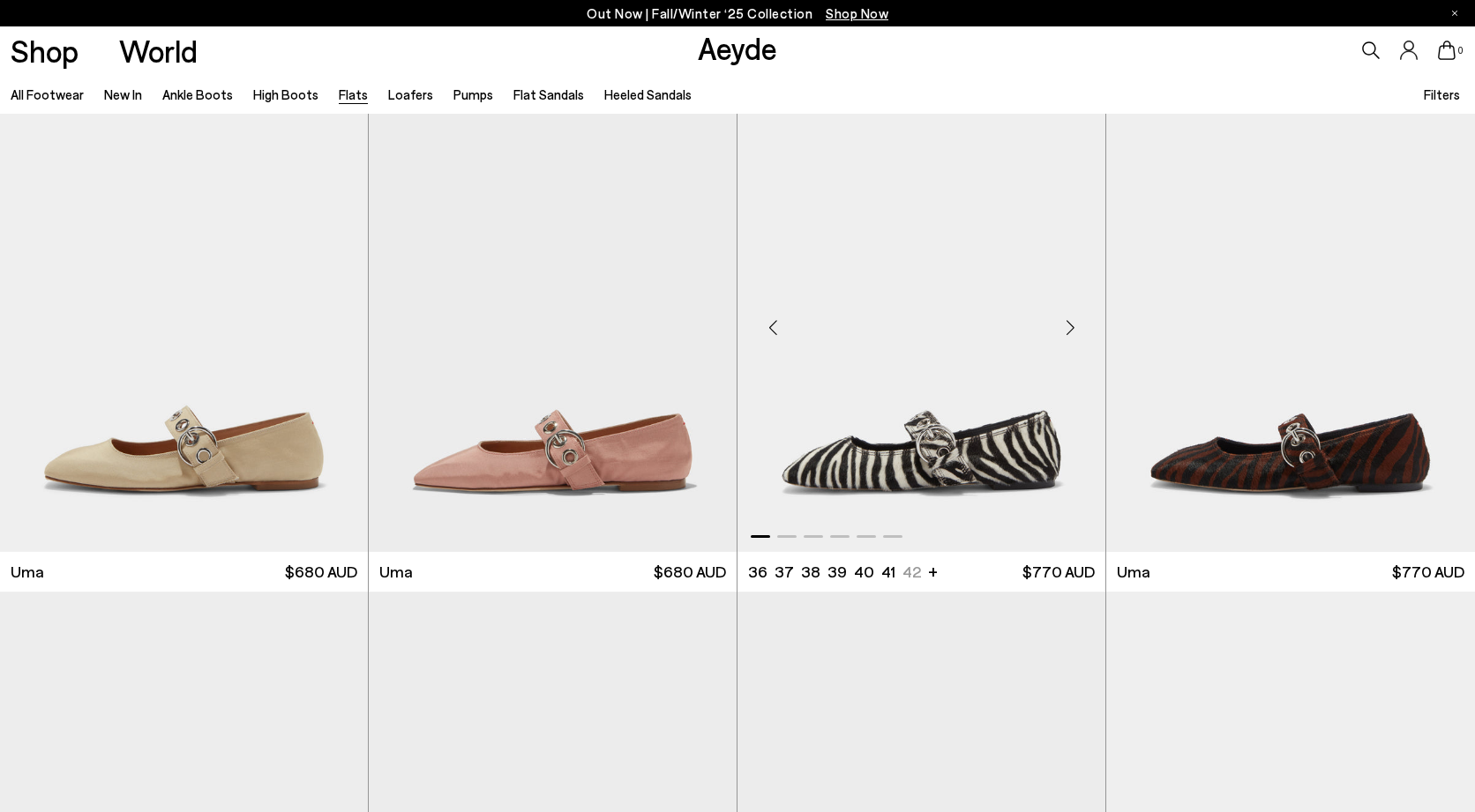
click at [917, 428] on img "1 / 6" at bounding box center [921, 320] width 368 height 462
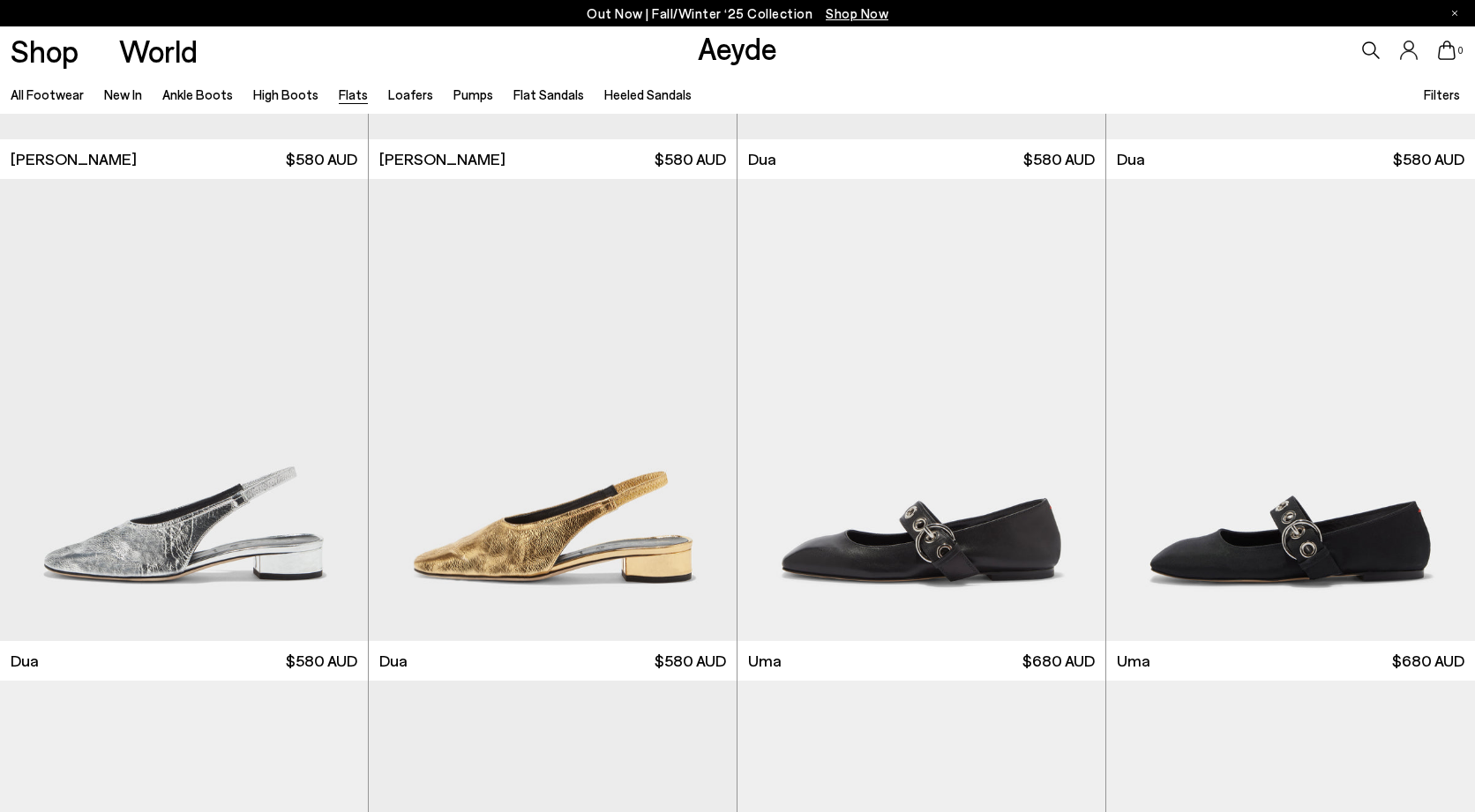
scroll to position [7887, 0]
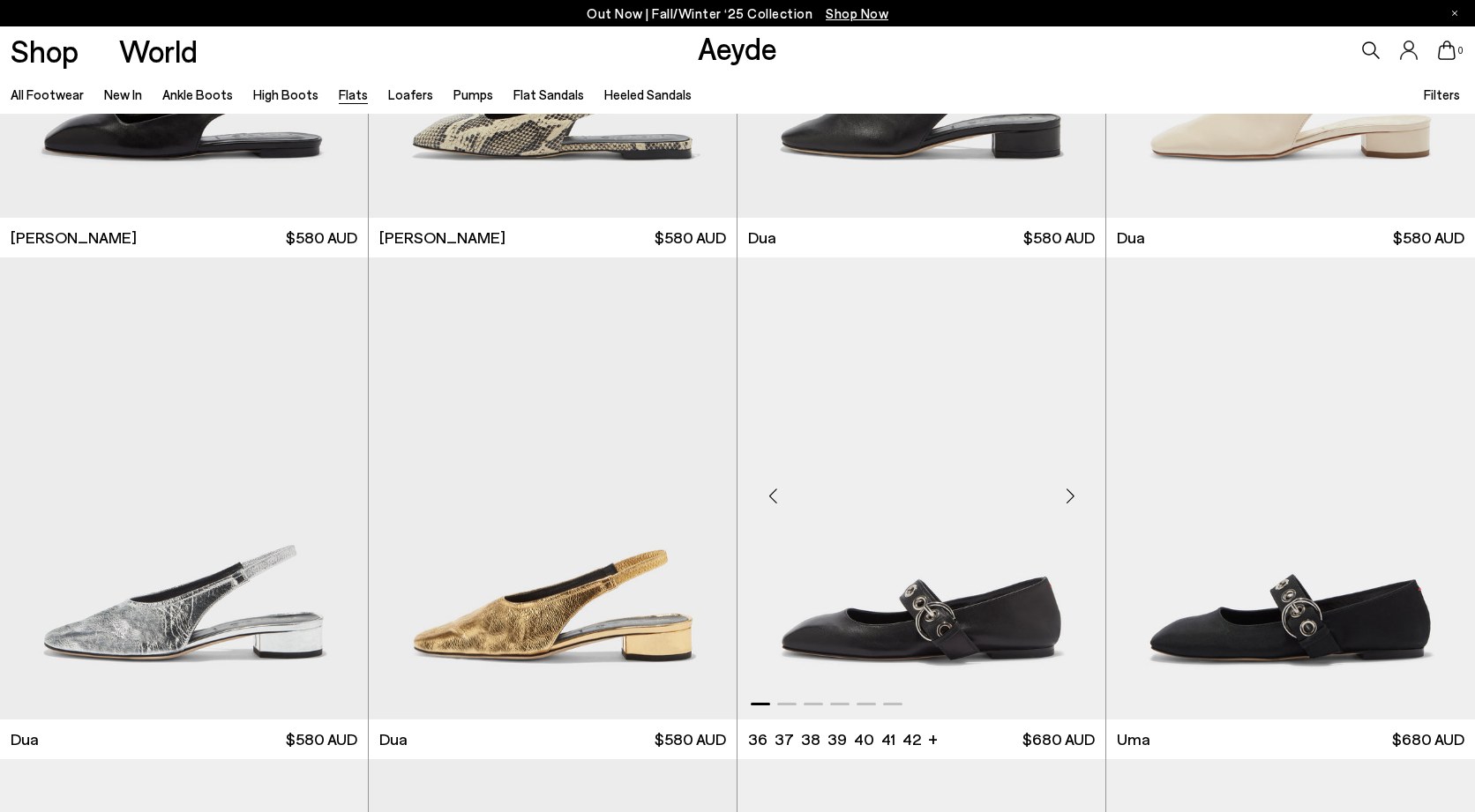
click at [890, 538] on img "1 / 6" at bounding box center [921, 488] width 368 height 462
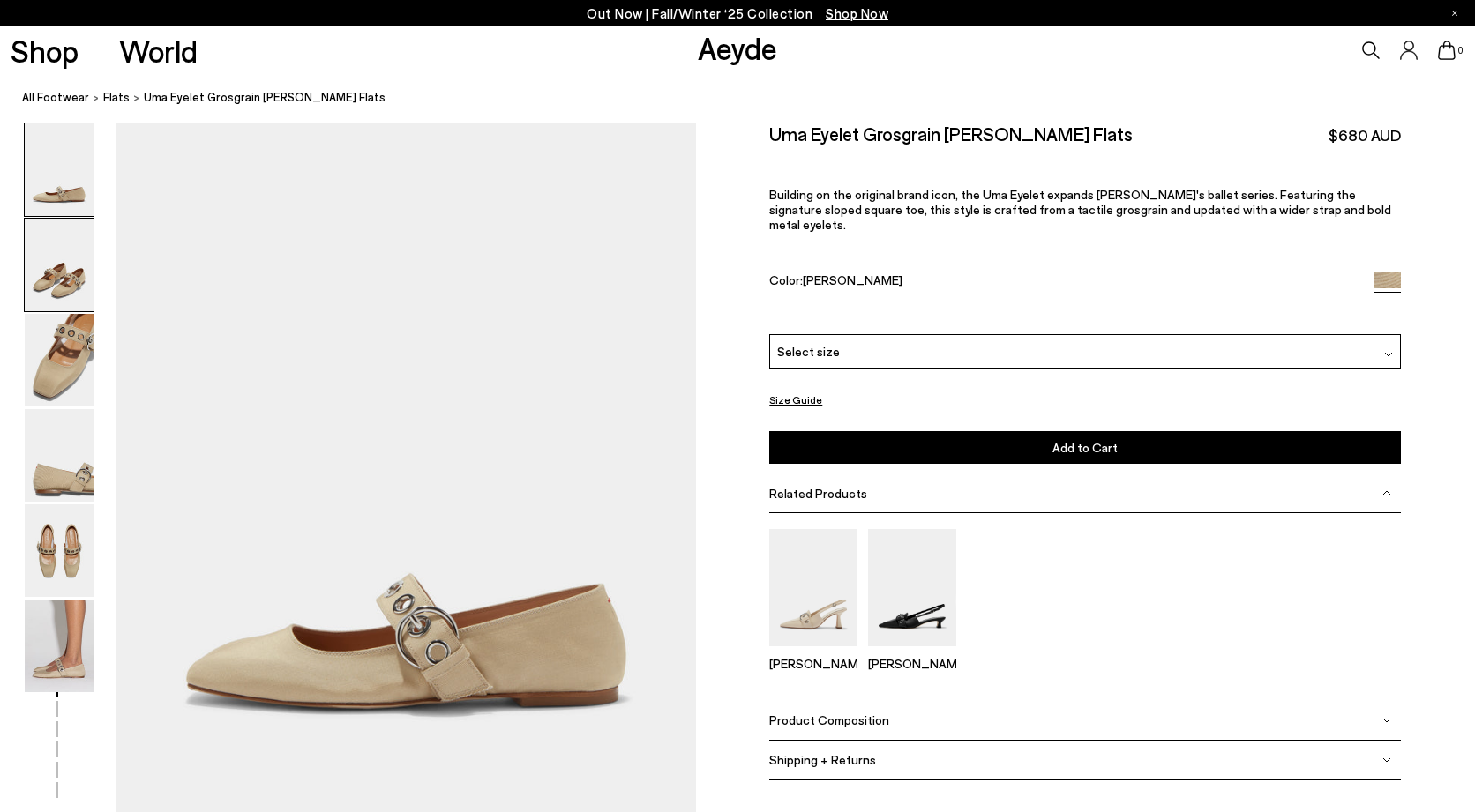
click at [49, 307] on img at bounding box center [60, 265] width 69 height 92
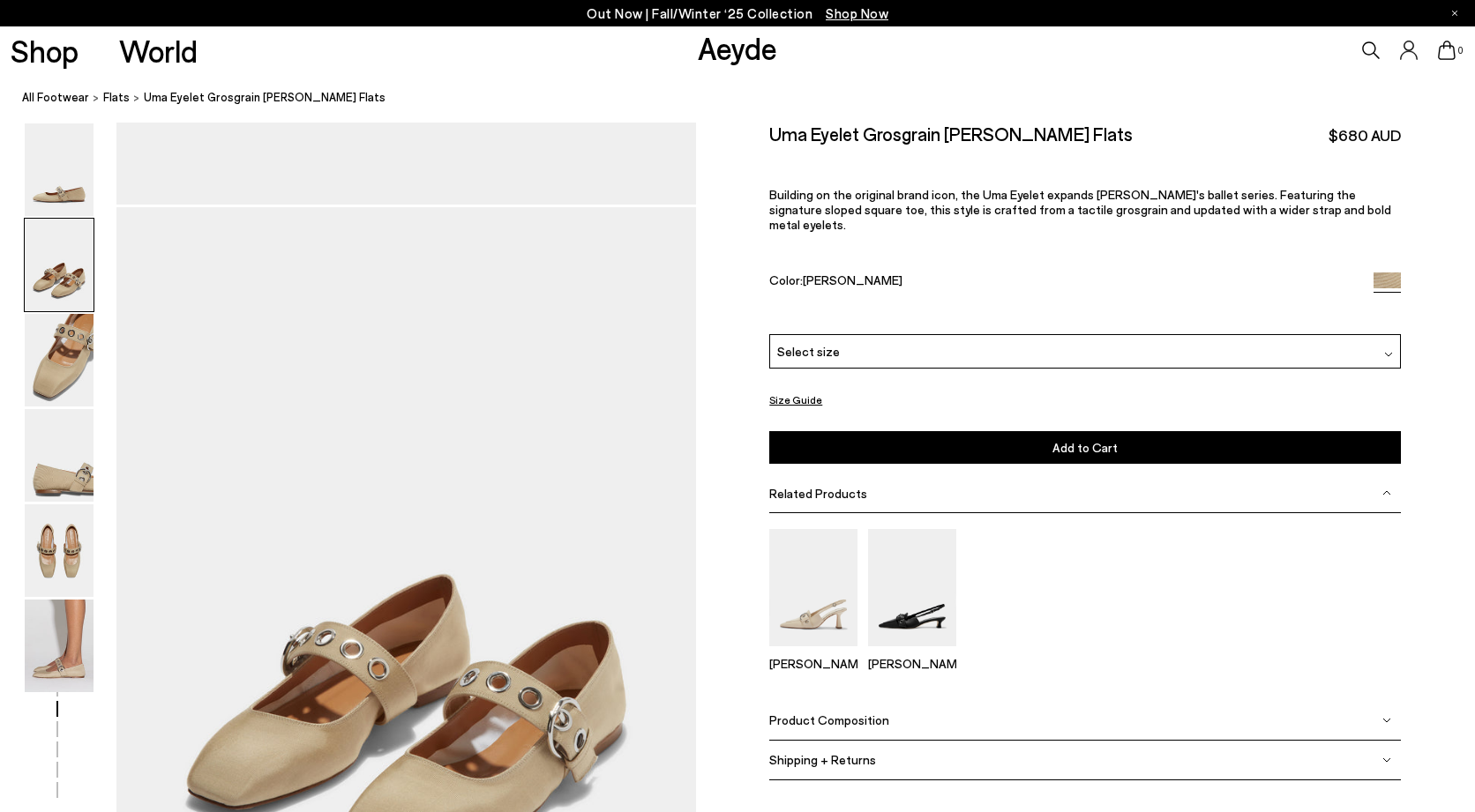
scroll to position [693, 0]
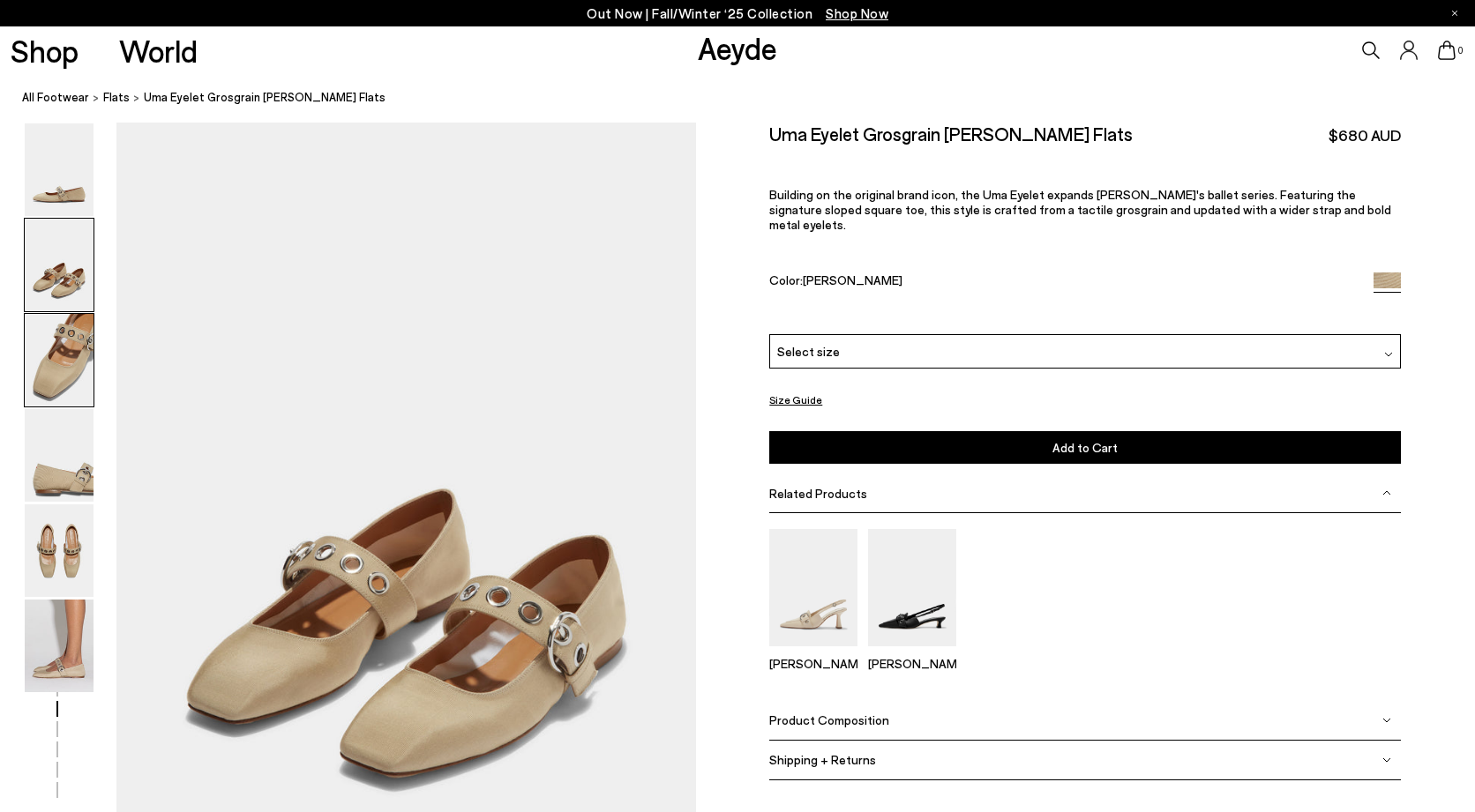
click at [41, 379] on img at bounding box center [60, 360] width 69 height 92
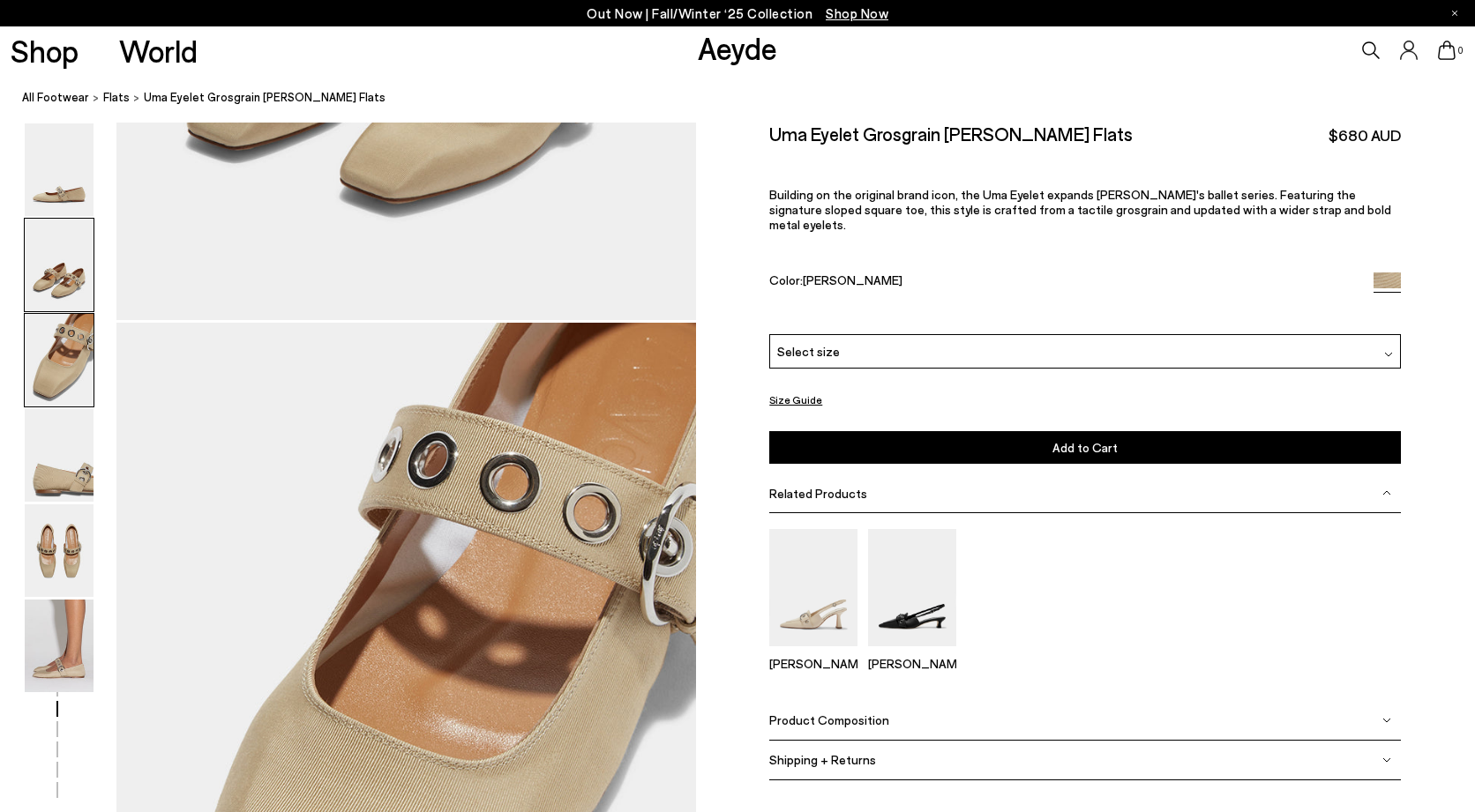
scroll to position [1467, 0]
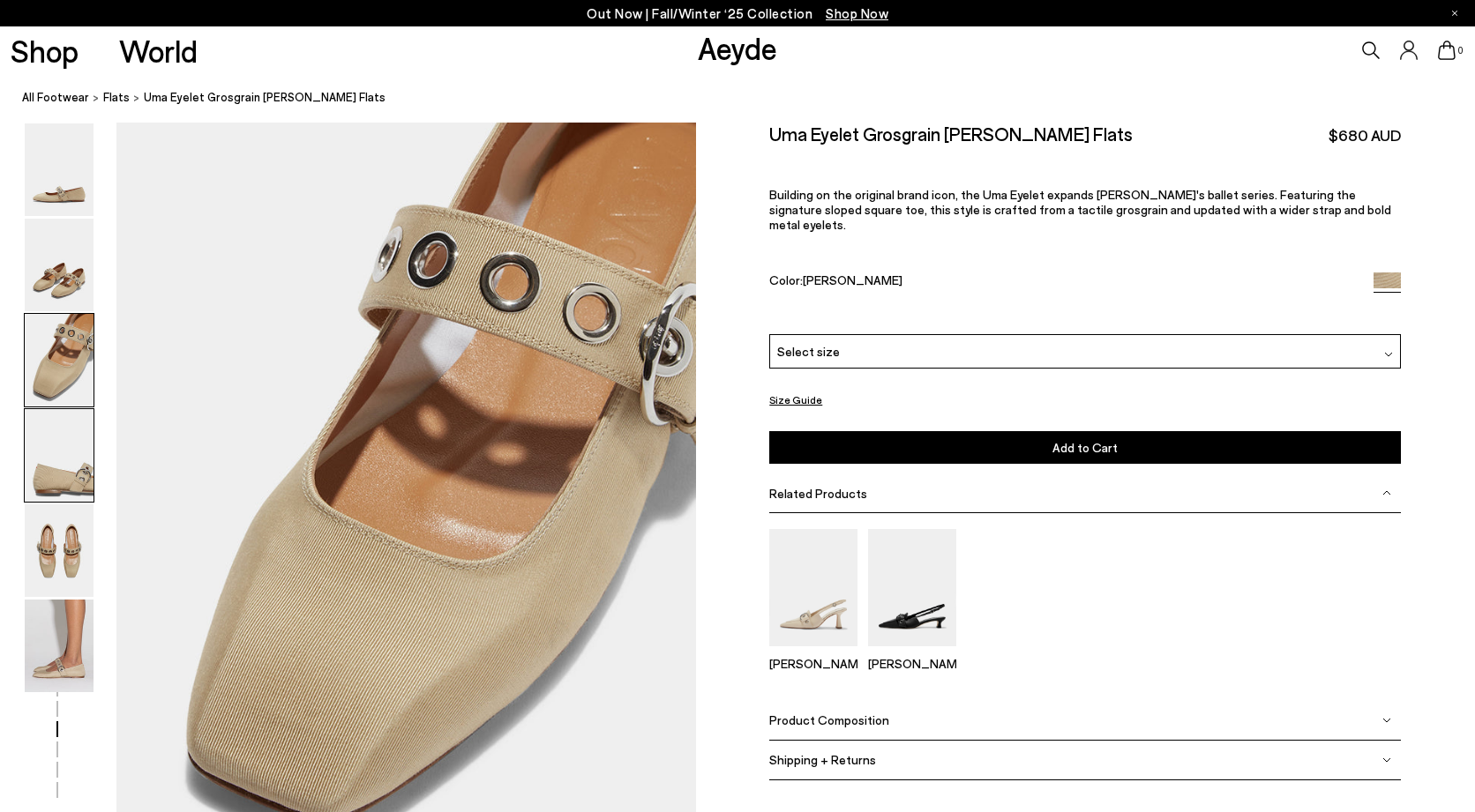
click at [61, 455] on img at bounding box center [60, 455] width 69 height 92
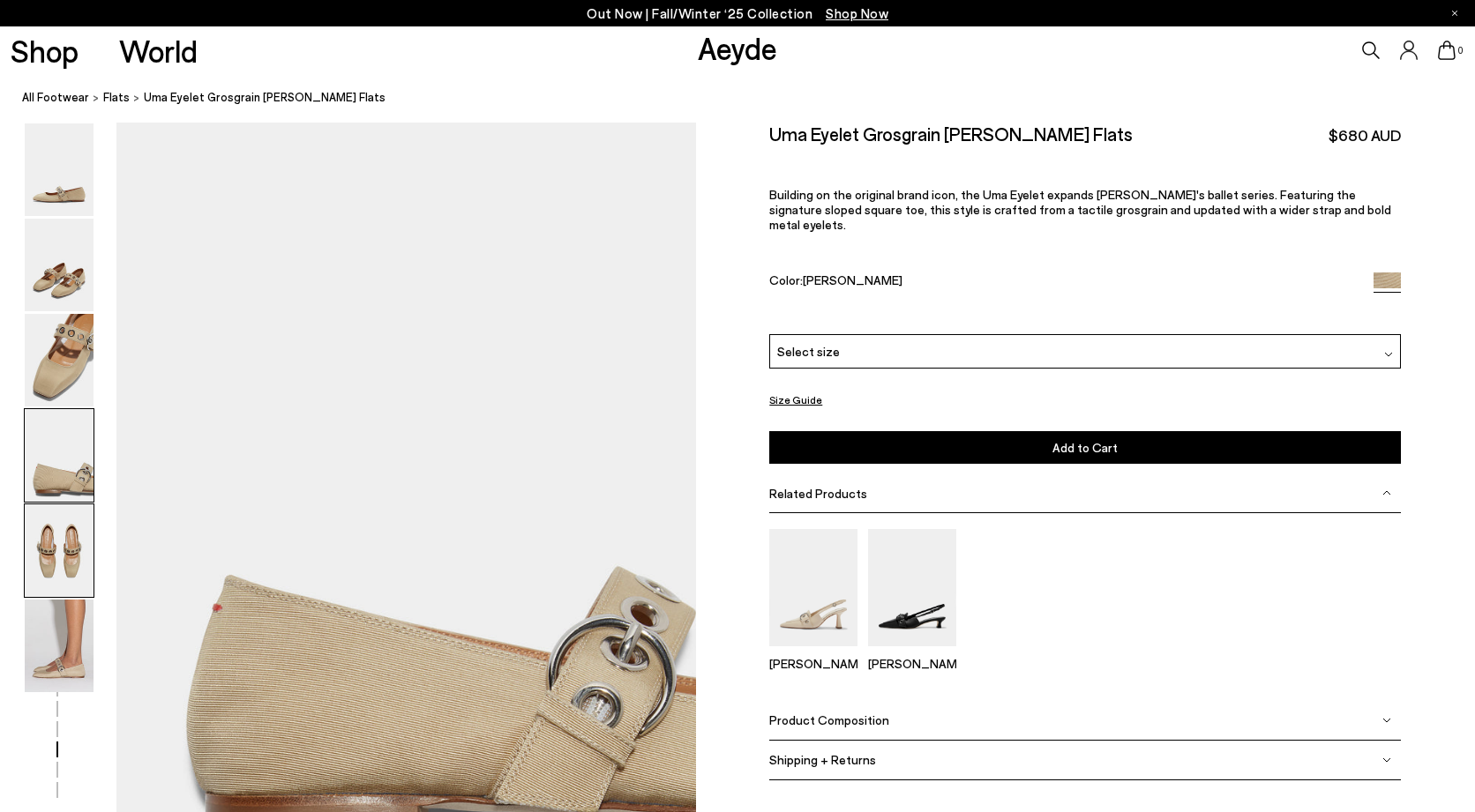
click at [69, 533] on img at bounding box center [60, 551] width 69 height 92
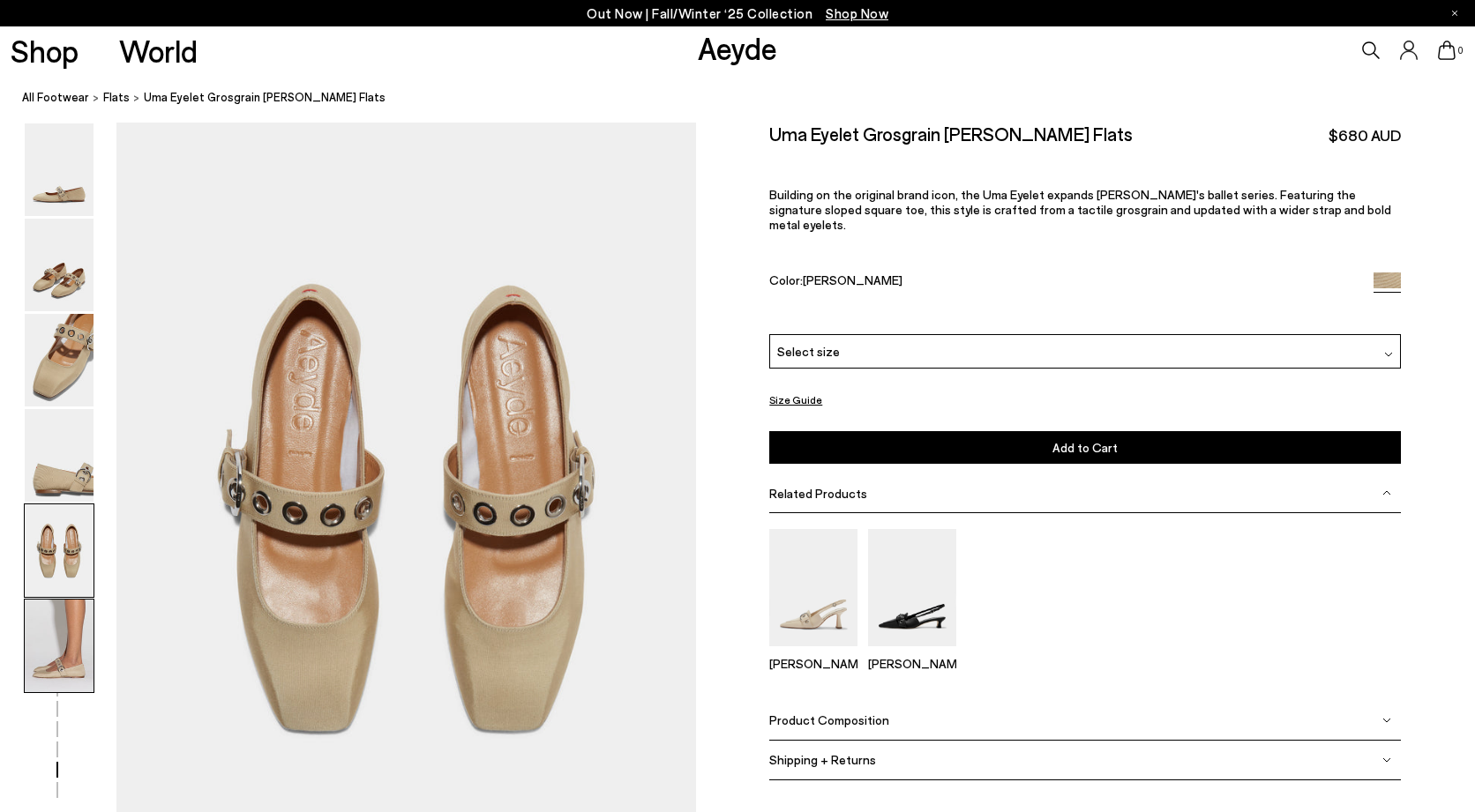
click at [63, 639] on img at bounding box center [60, 646] width 69 height 92
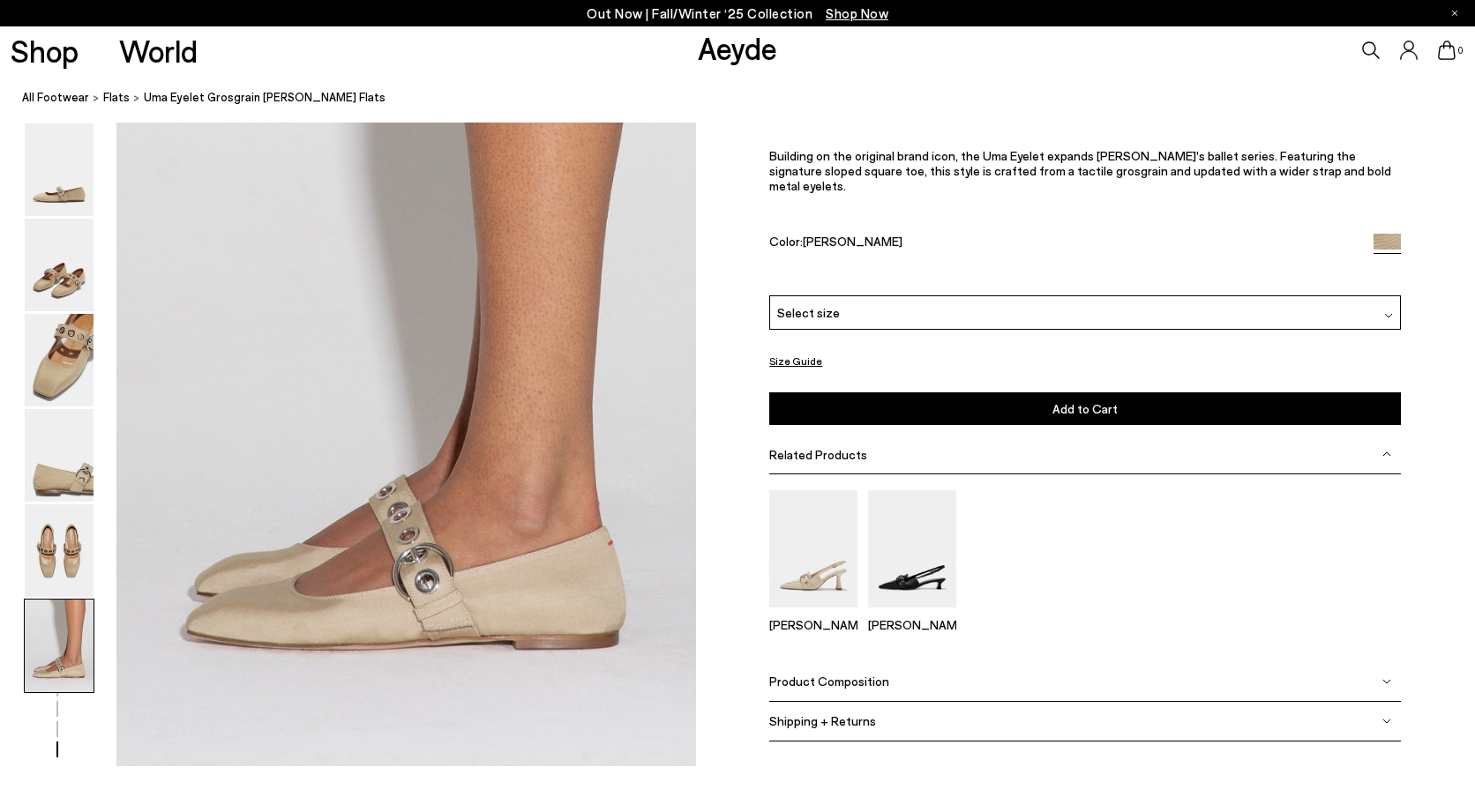
scroll to position [3923, 0]
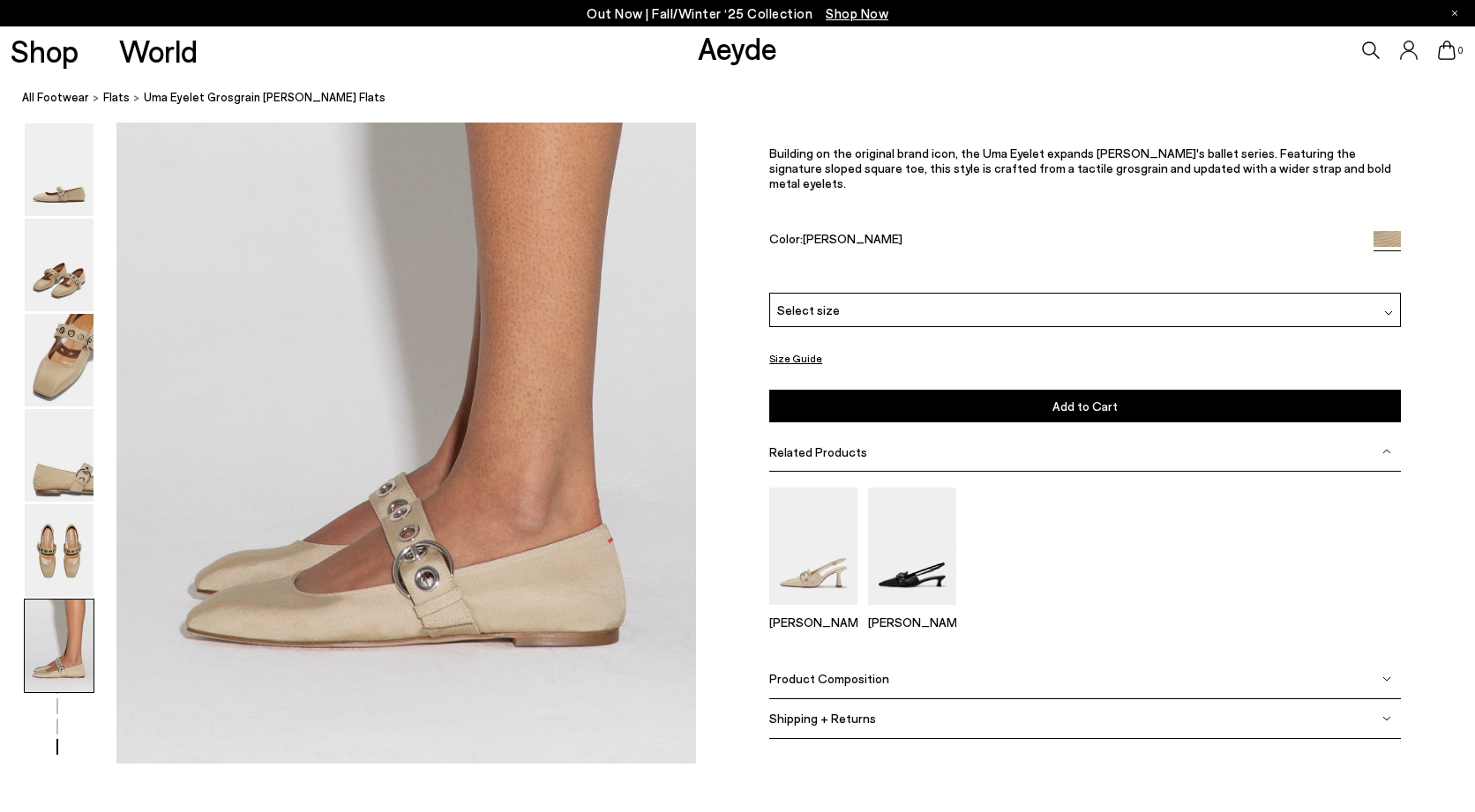
click at [873, 313] on div "Select size" at bounding box center [1084, 310] width 631 height 35
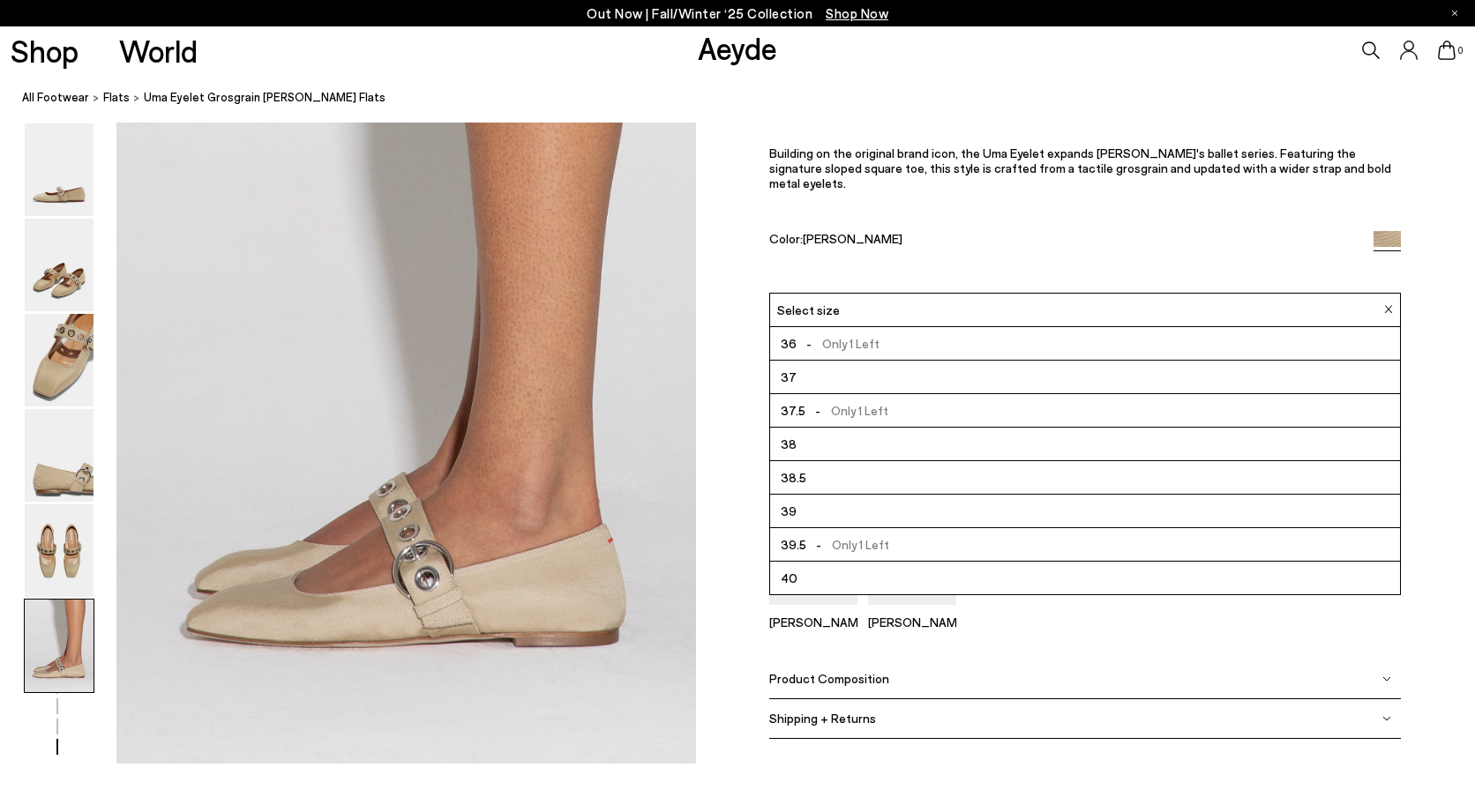
click at [816, 471] on li "38.5" at bounding box center [1084, 478] width 629 height 34
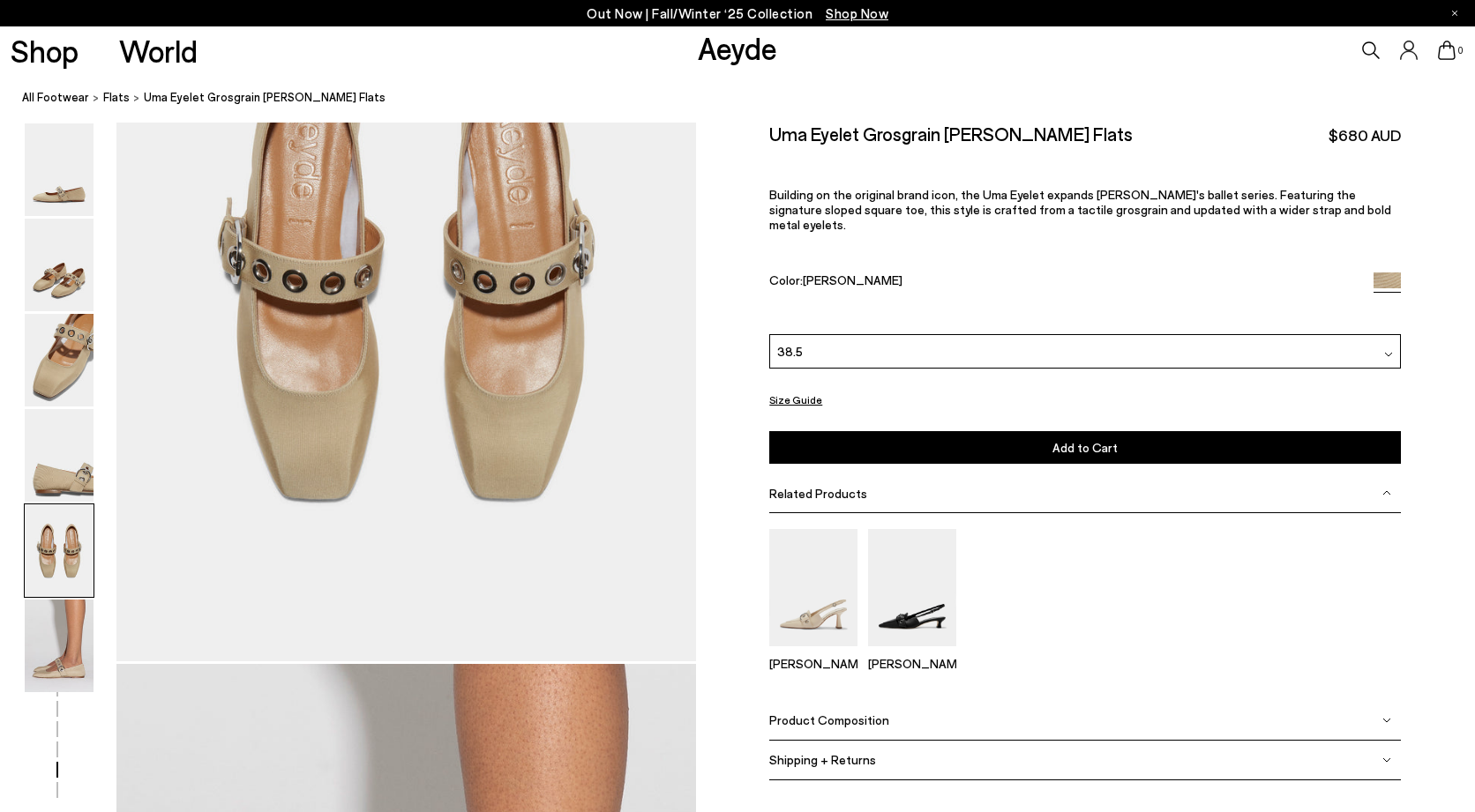
scroll to position [3147, 0]
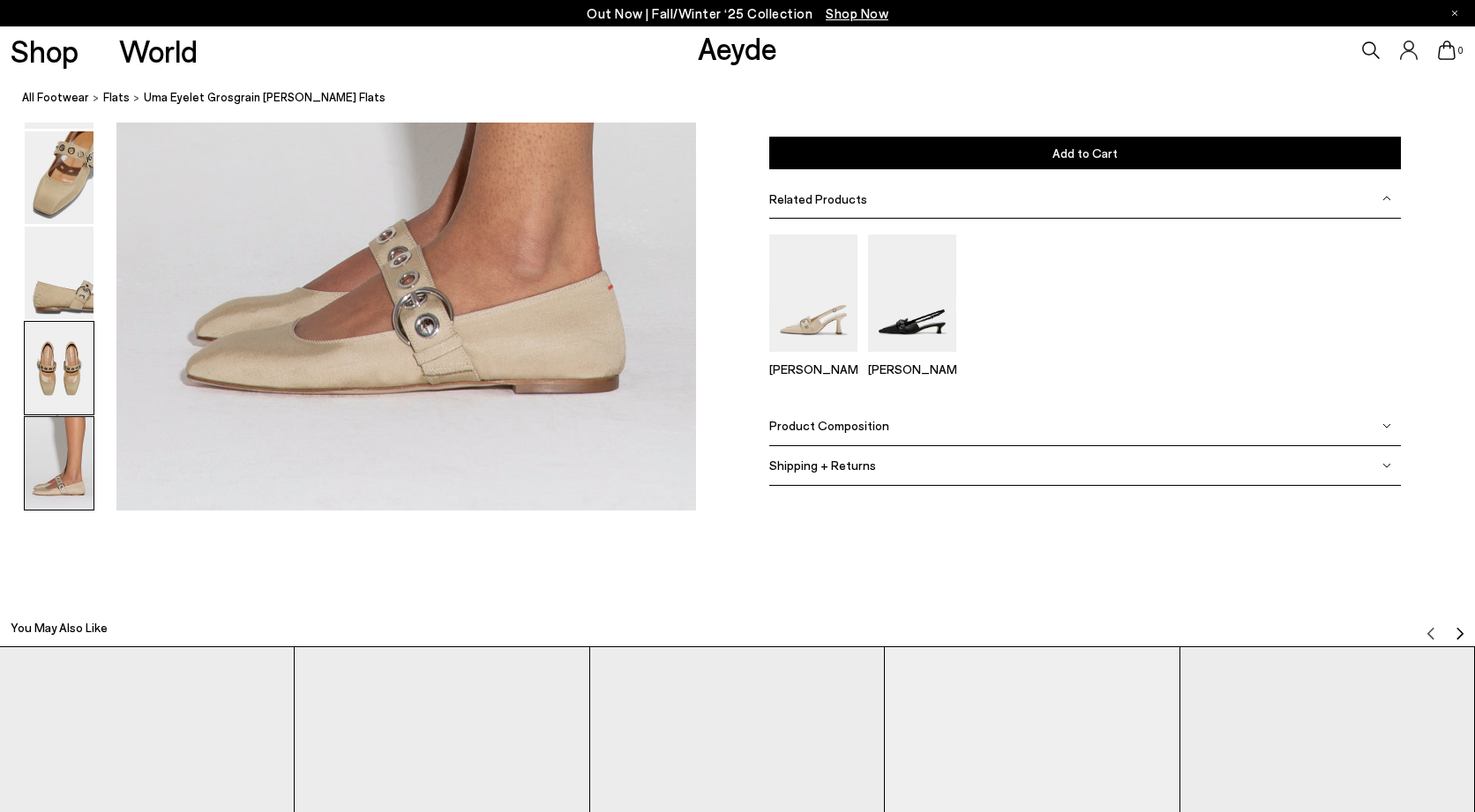
click at [66, 379] on img at bounding box center [60, 368] width 69 height 92
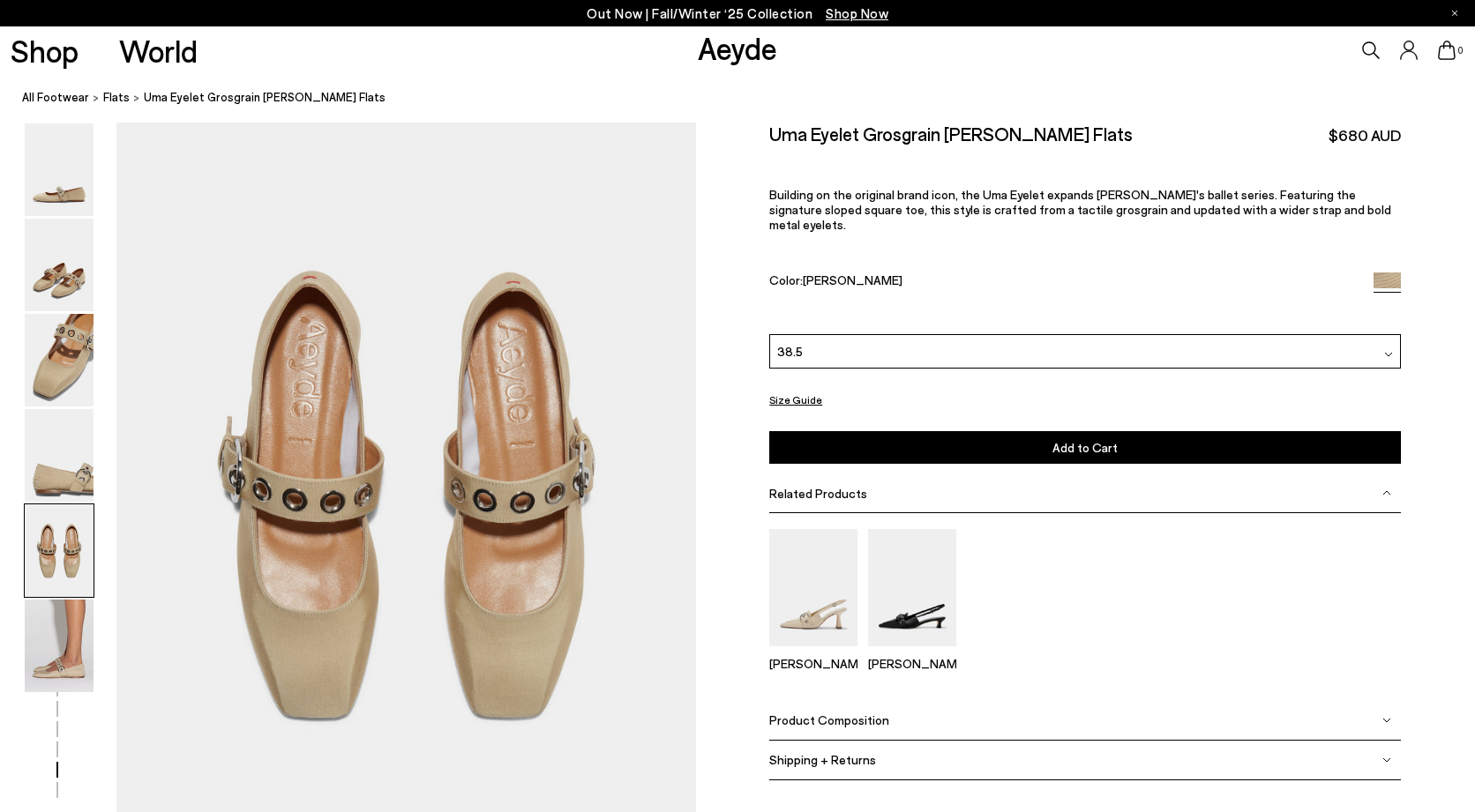
scroll to position [3018, 0]
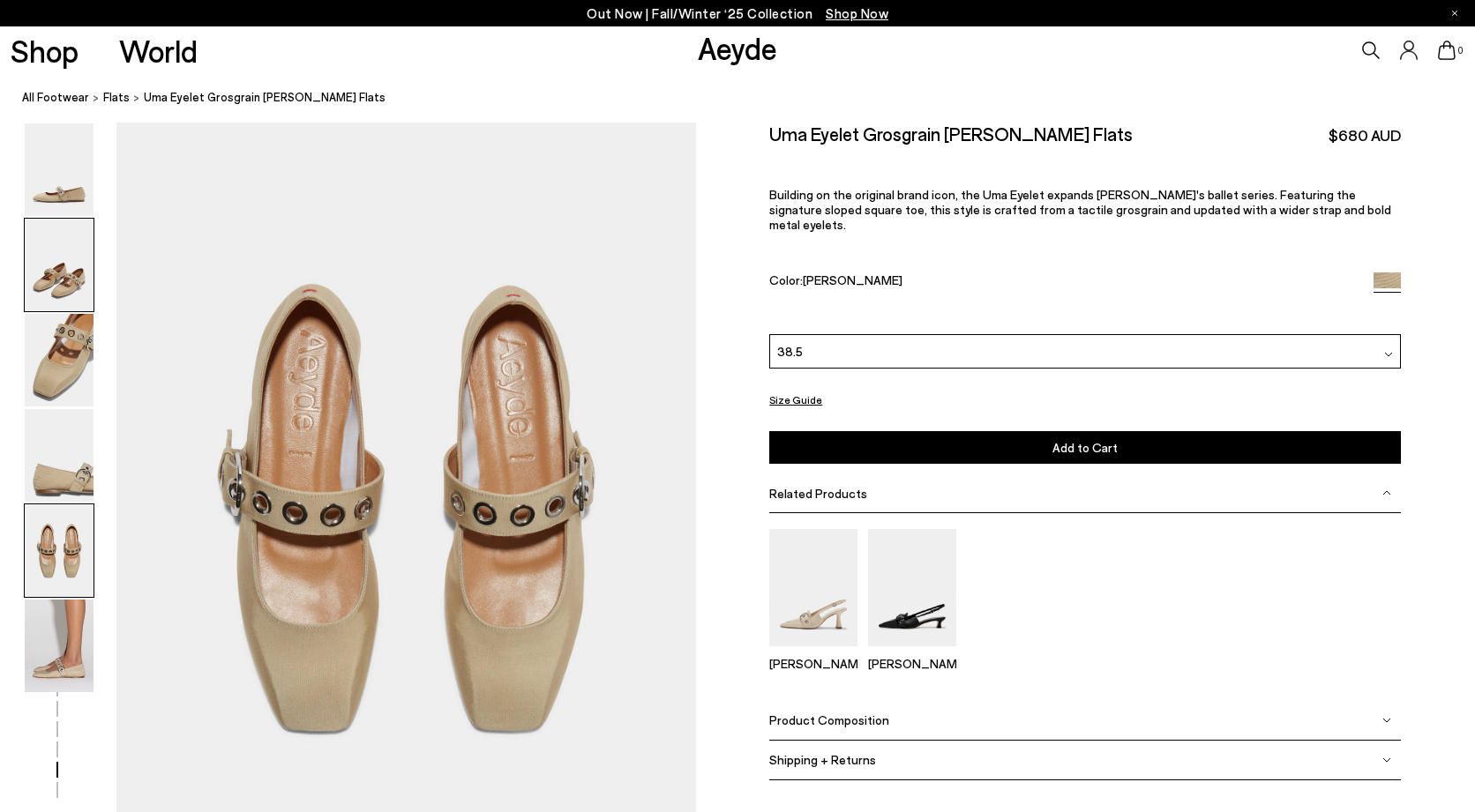
click at [54, 251] on img at bounding box center [60, 265] width 69 height 92
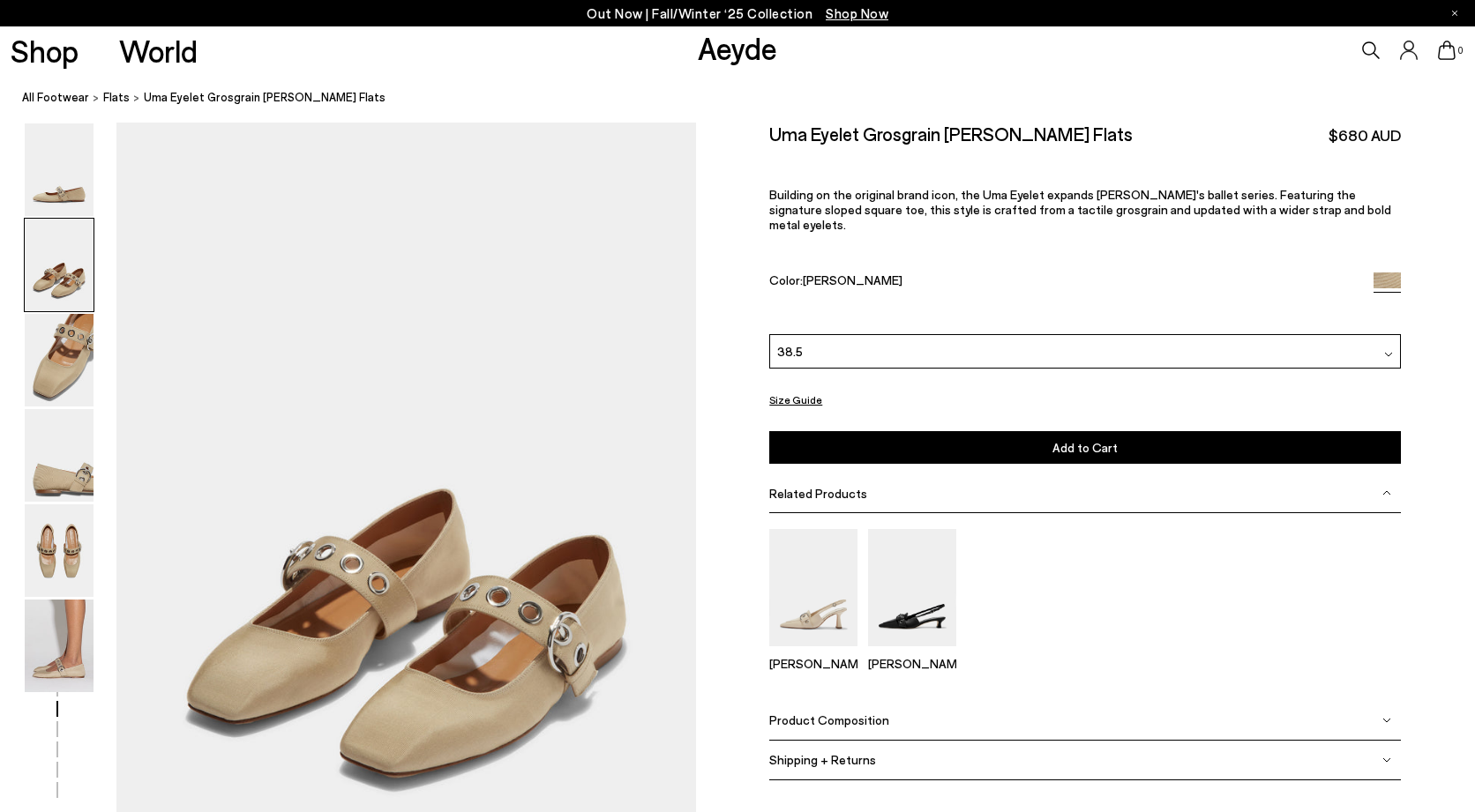
scroll to position [3923, 0]
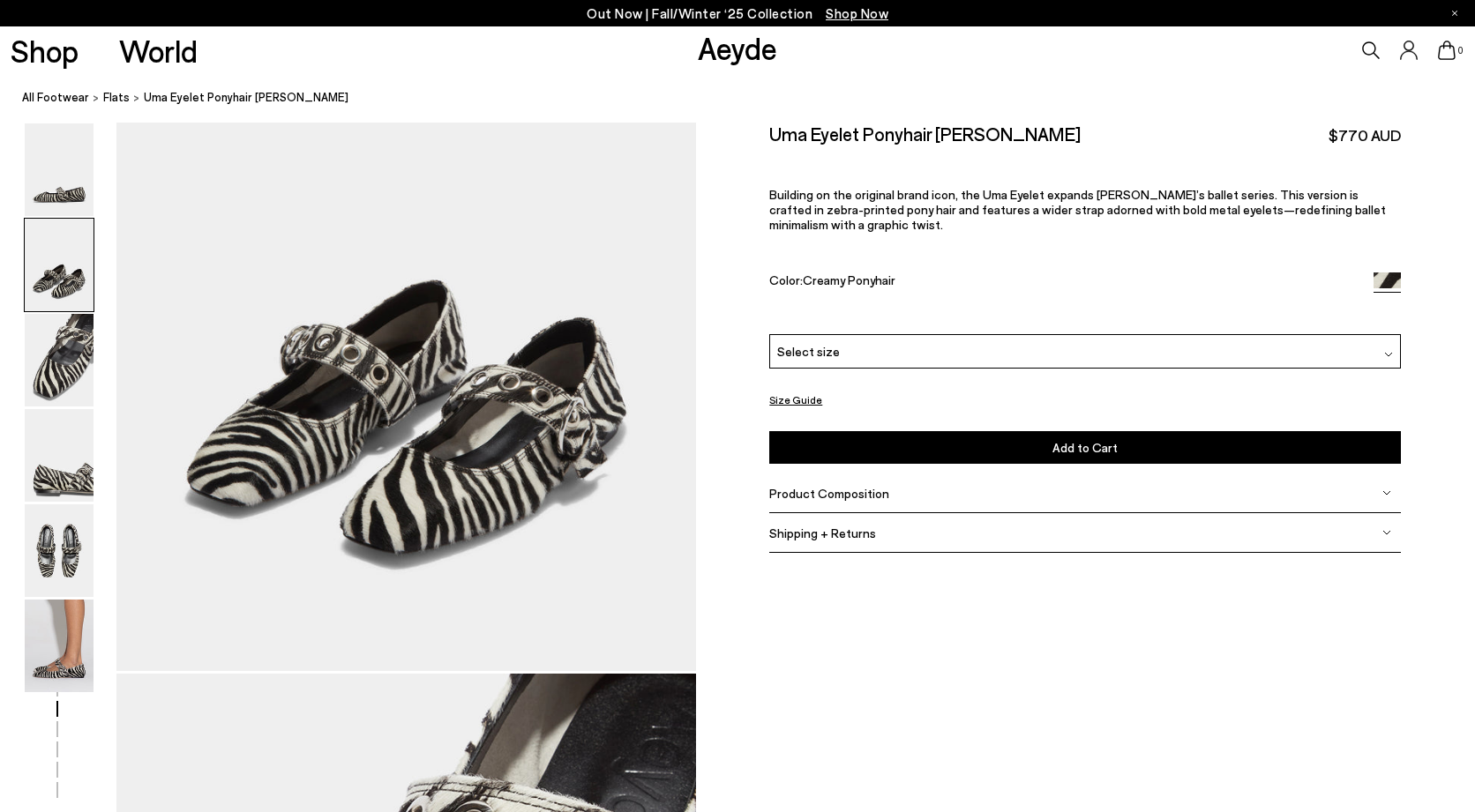
scroll to position [1015, 0]
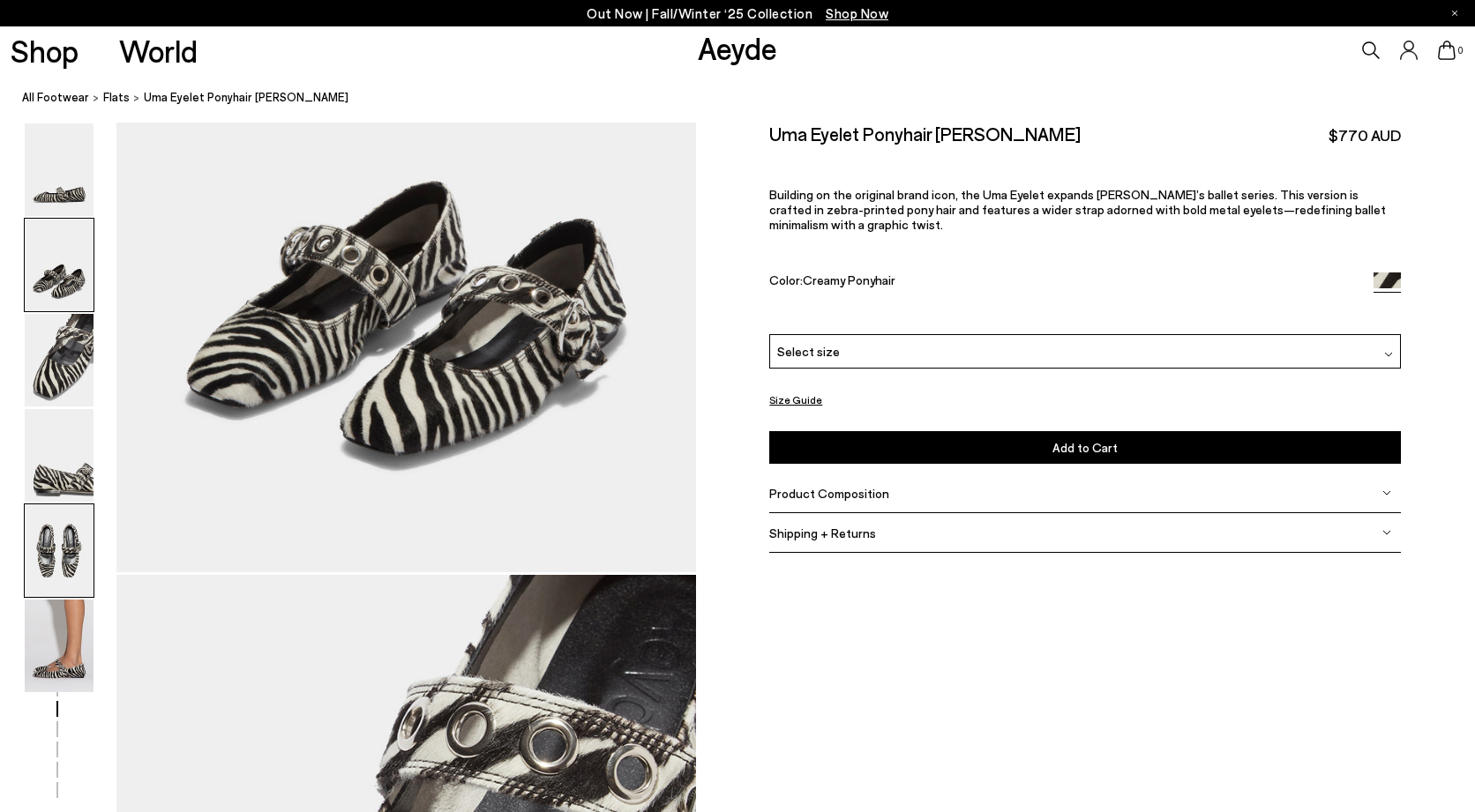
click at [50, 572] on img at bounding box center [60, 551] width 69 height 92
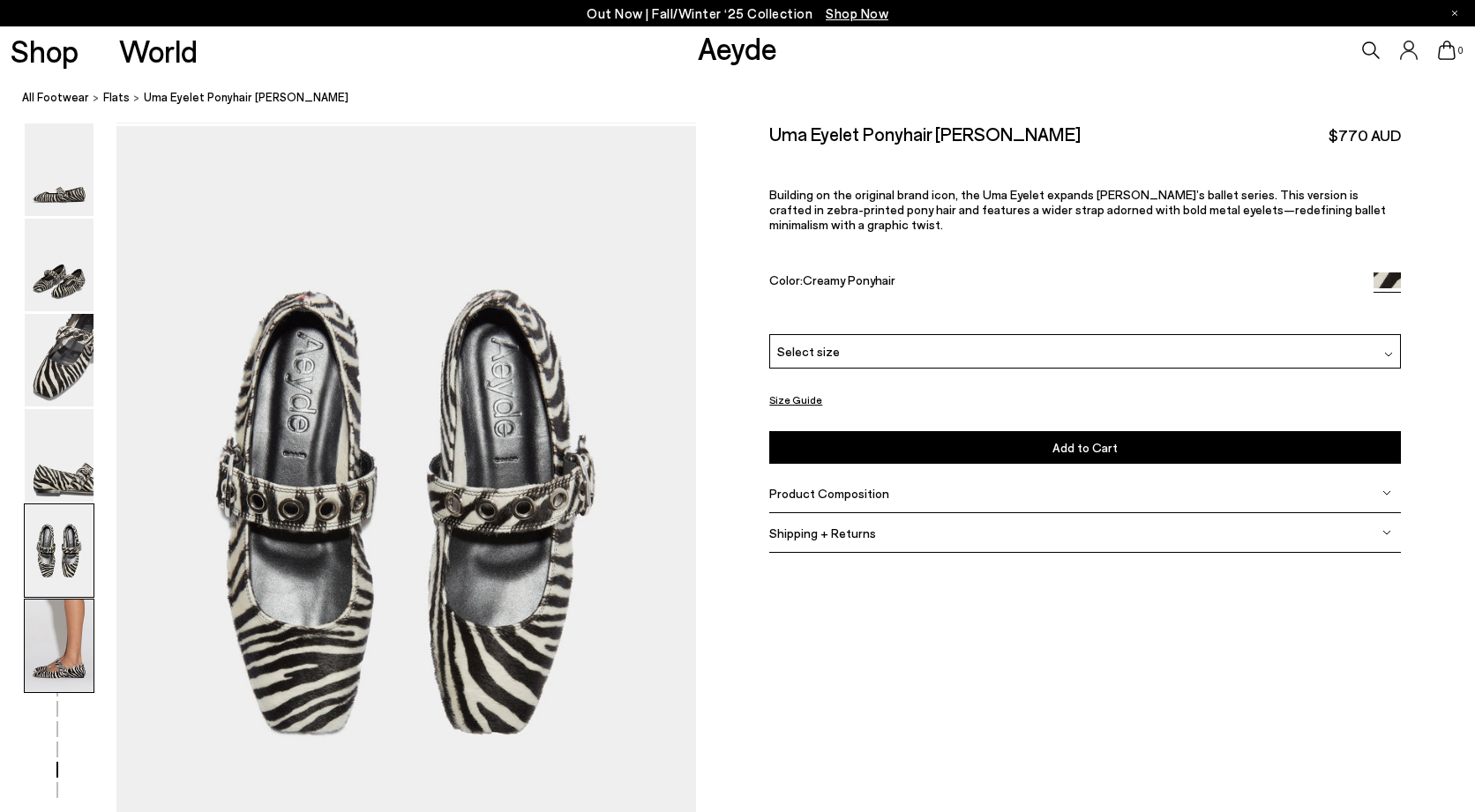
scroll to position [3018, 0]
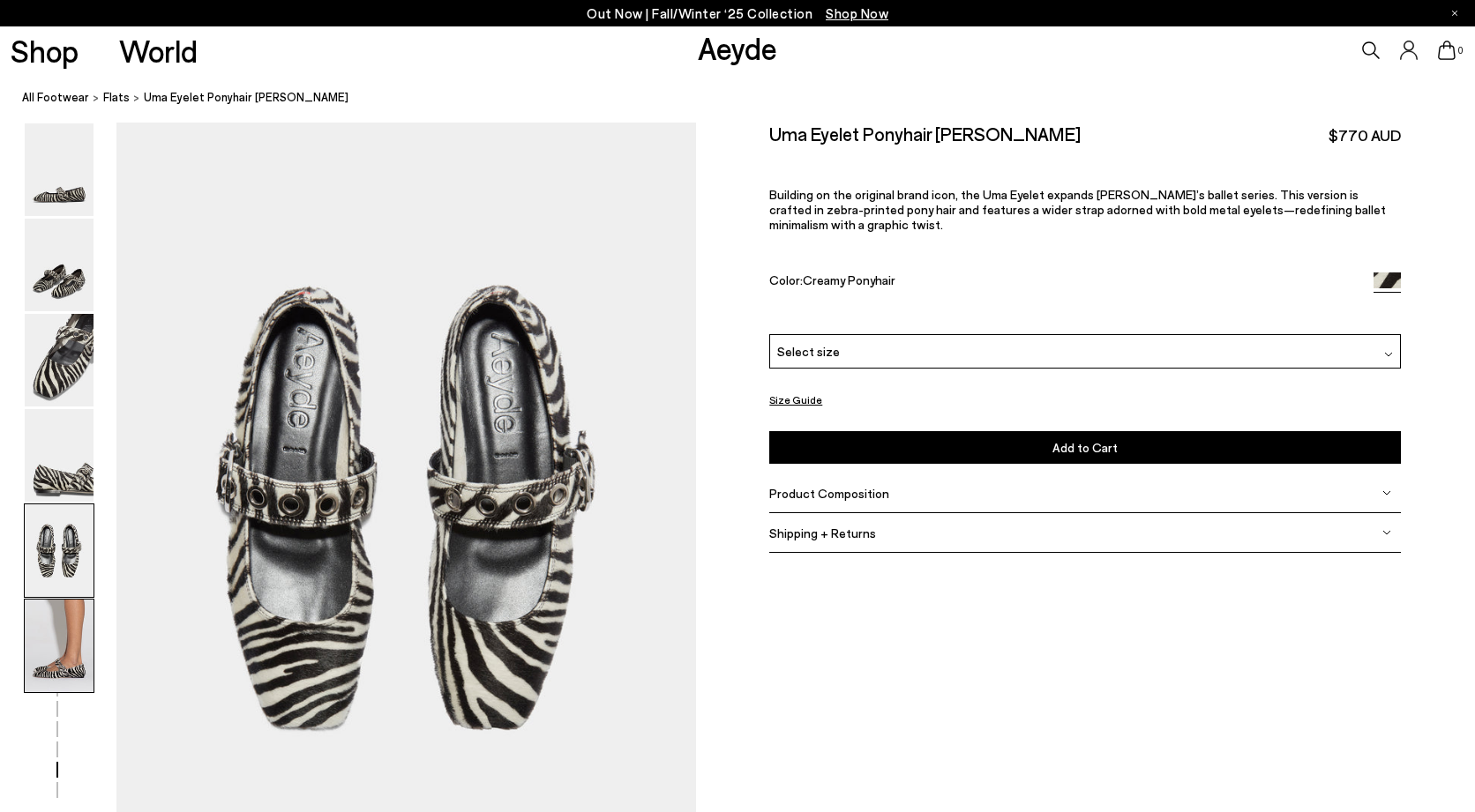
click at [56, 639] on img at bounding box center [60, 646] width 69 height 92
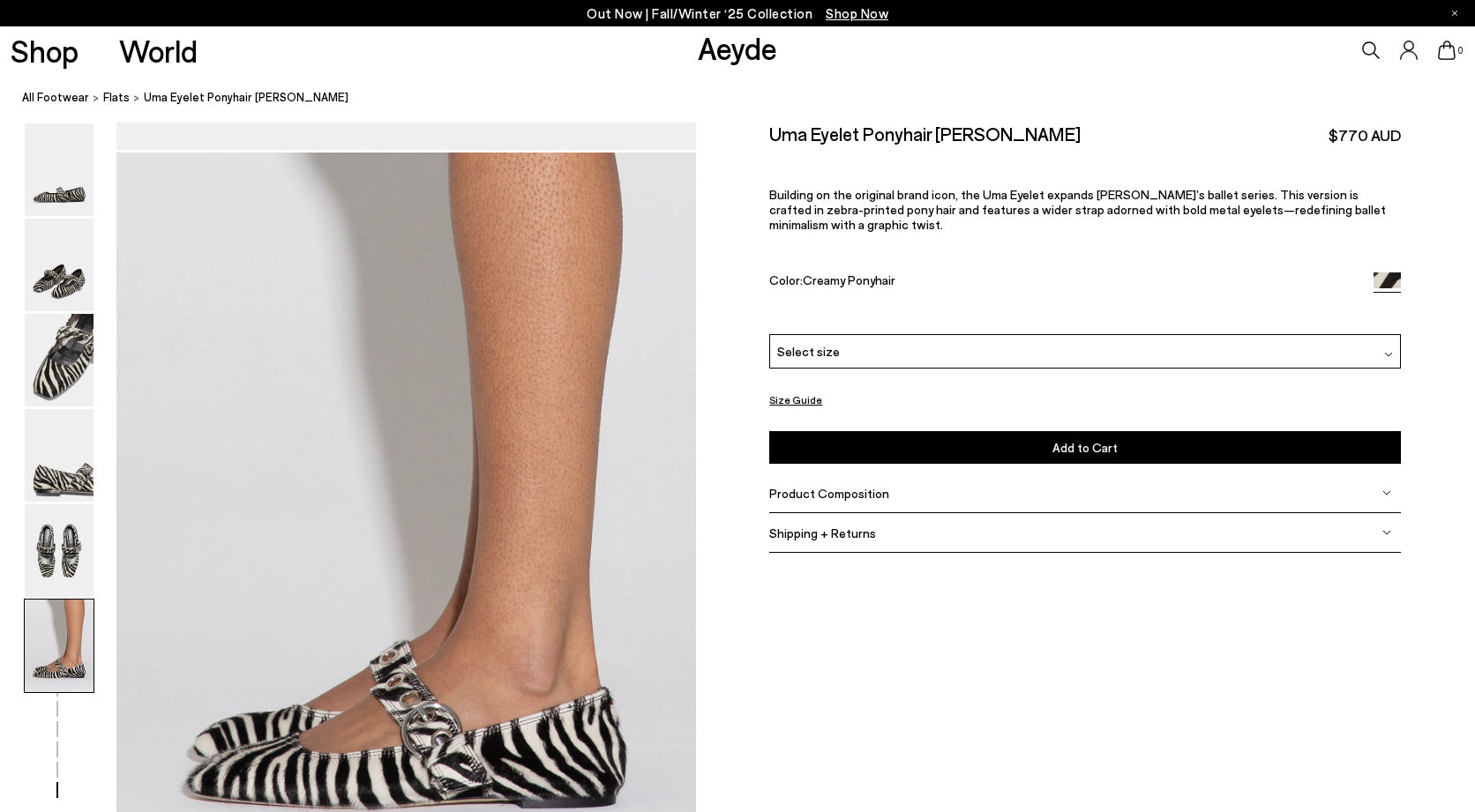
scroll to position [3914, 0]
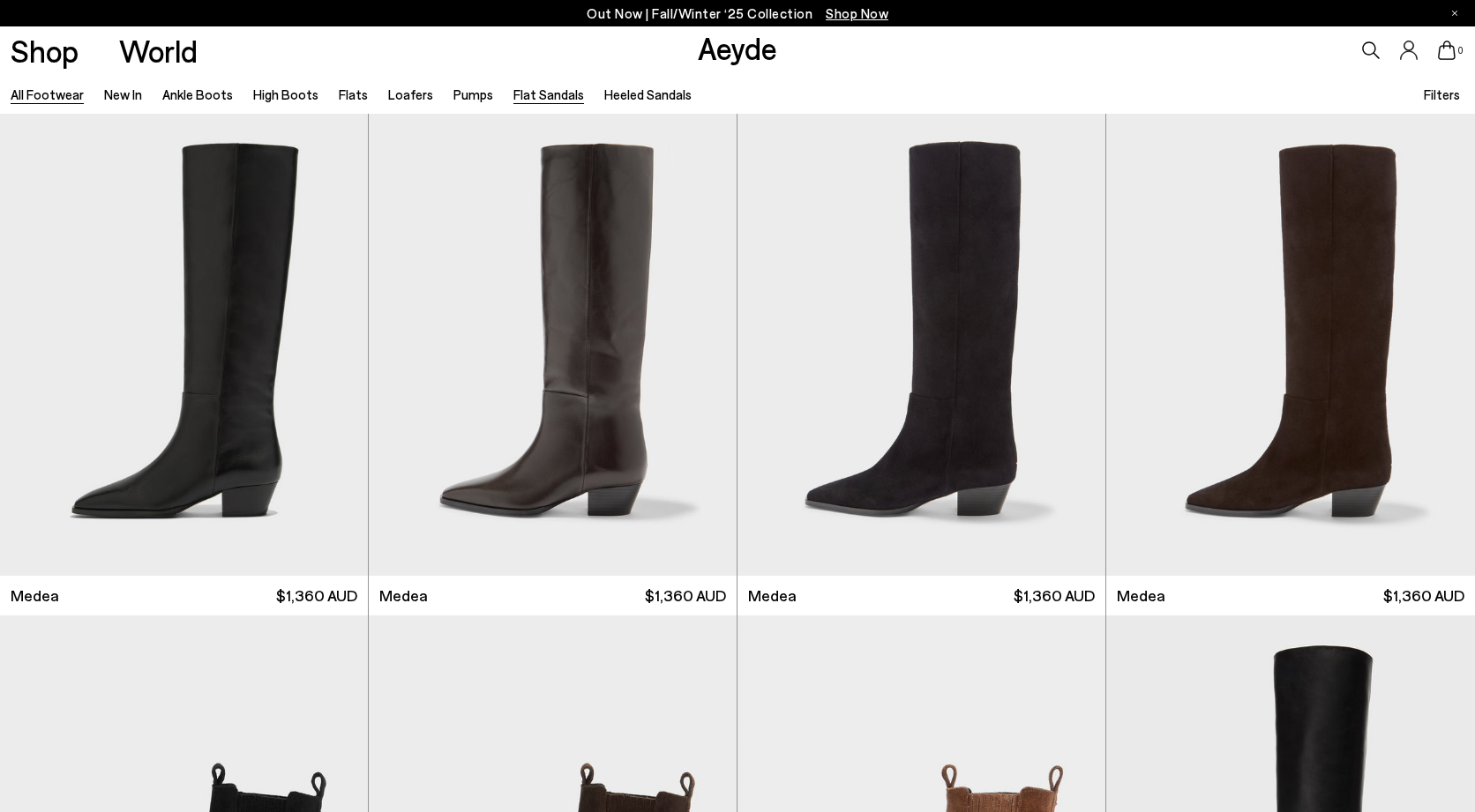
click at [519, 90] on link "Flat Sandals" at bounding box center [548, 94] width 70 height 16
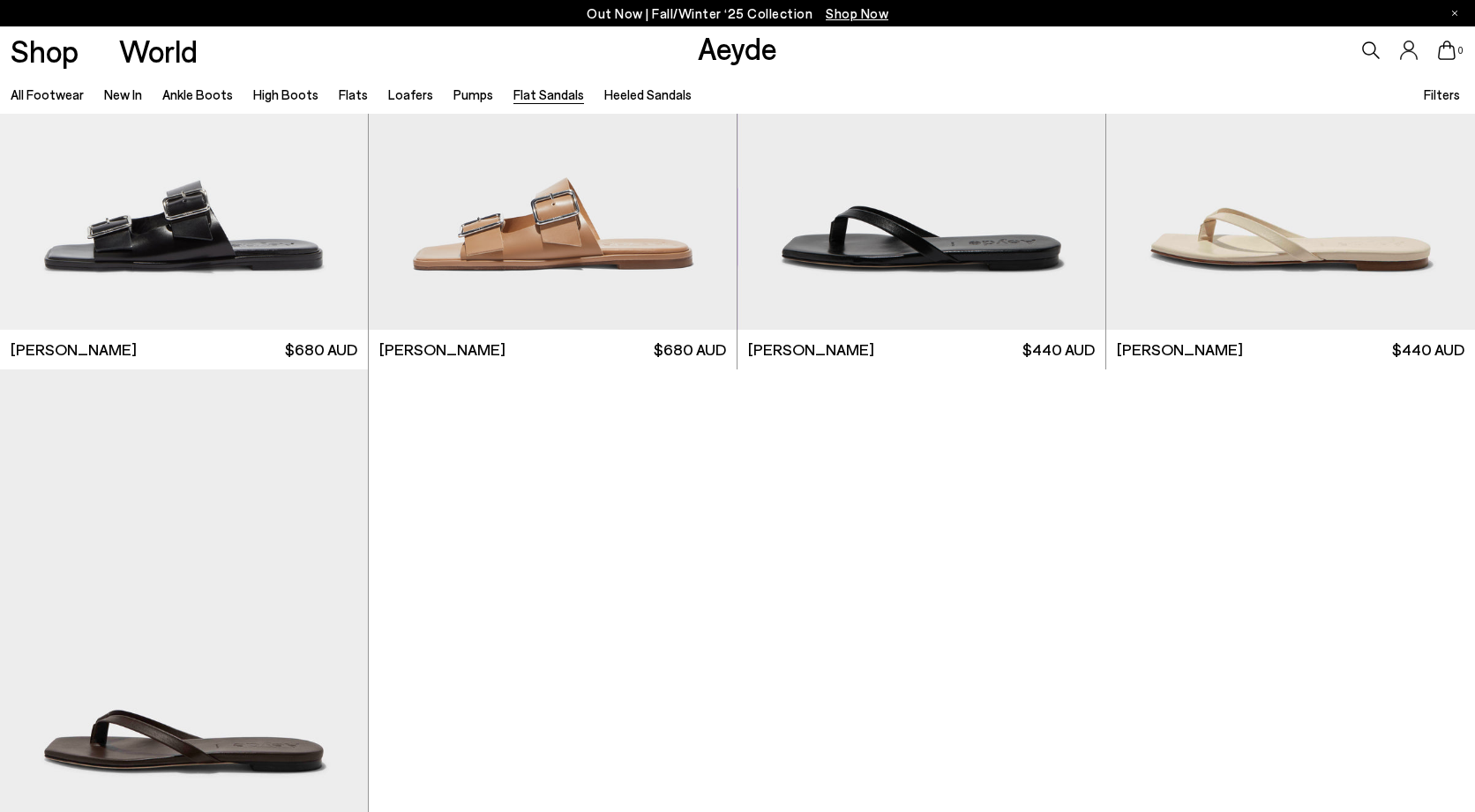
scroll to position [2756, 0]
click at [552, 290] on img "1 / 6" at bounding box center [553, 98] width 368 height 462
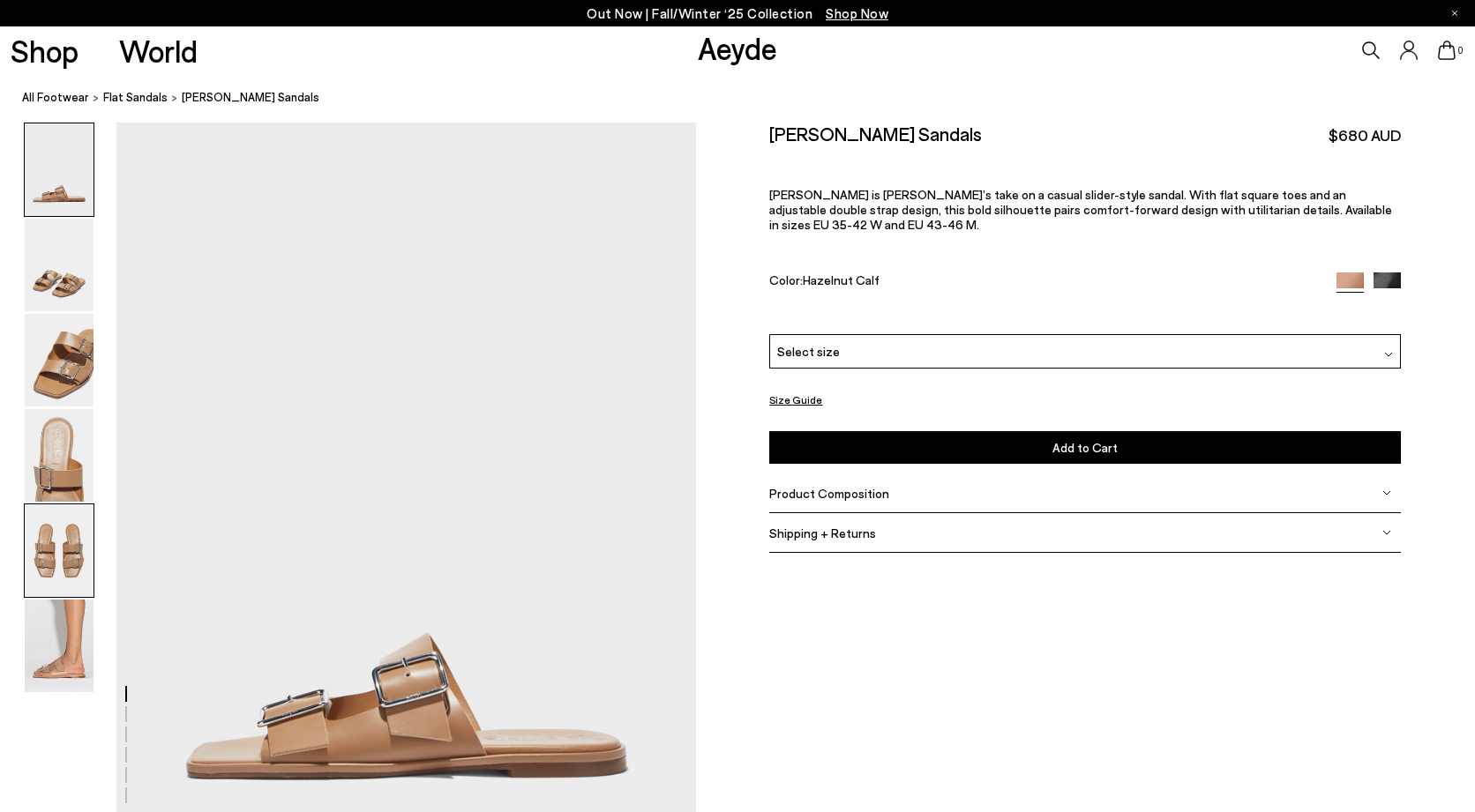
click at [68, 516] on img at bounding box center [60, 551] width 69 height 92
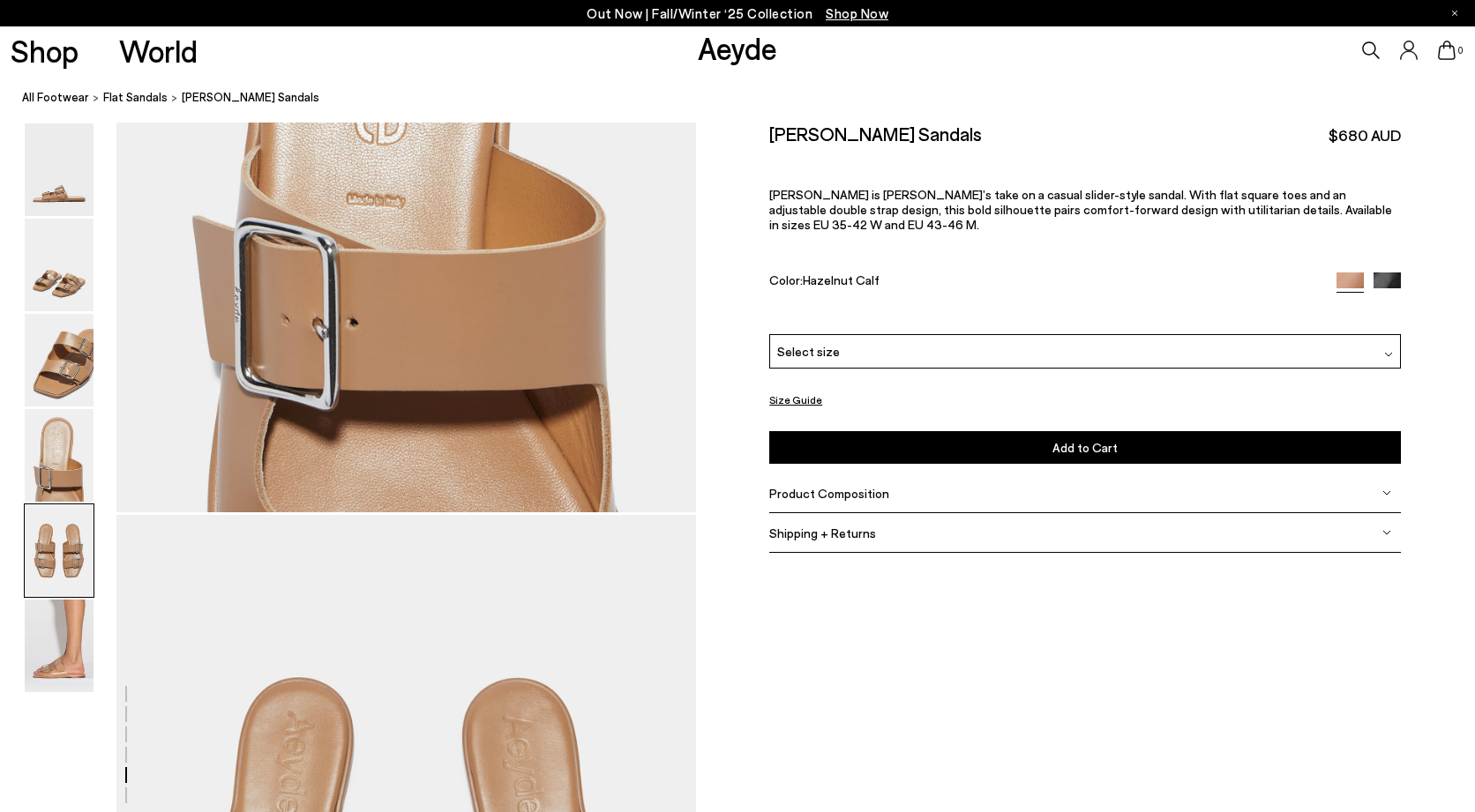
scroll to position [3100, 0]
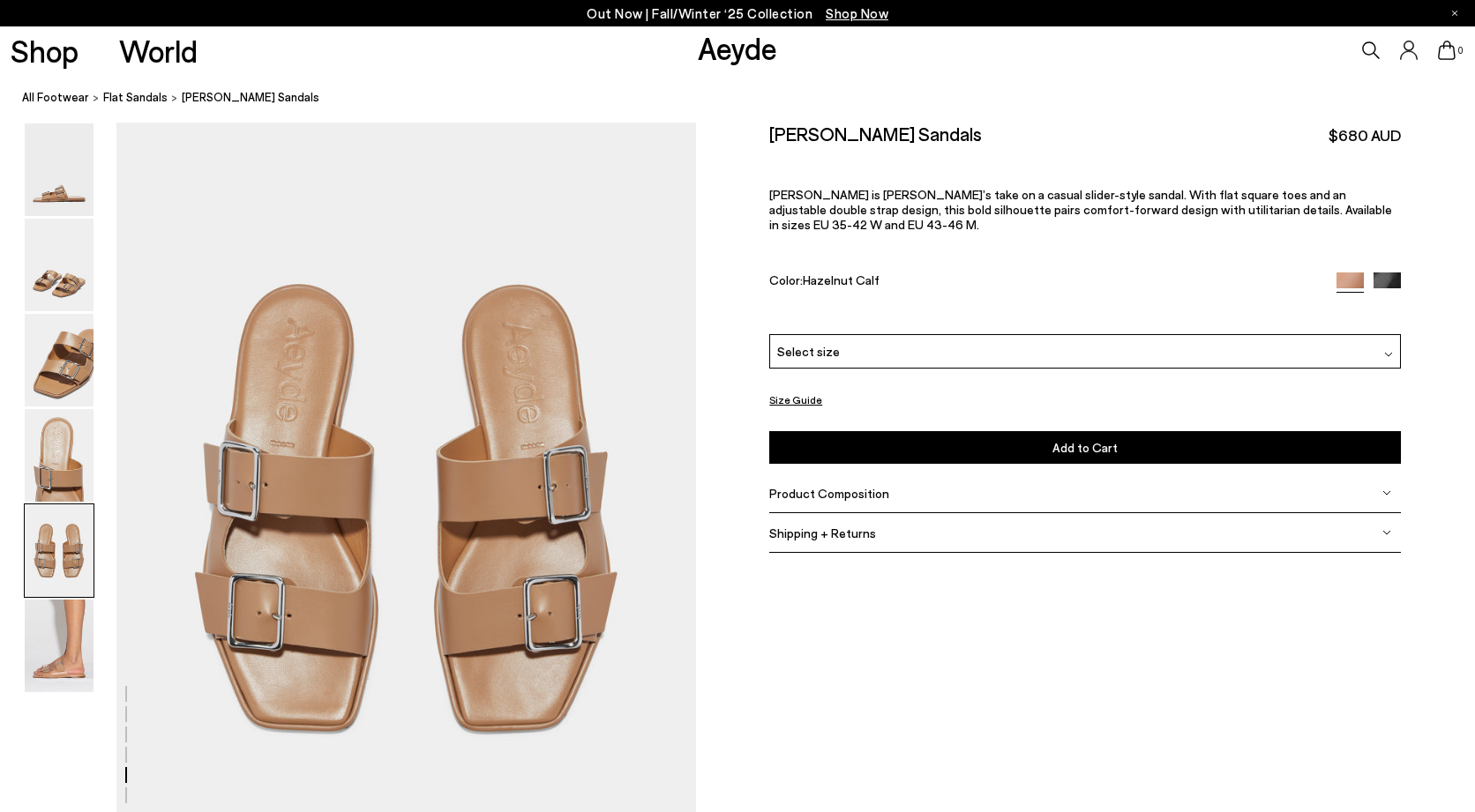
click at [1112, 356] on div "Please Select a Color Hazelnut Calf Hazelnut Calf Black Calf Select size 36 37 …" at bounding box center [1084, 398] width 631 height 130
click at [1111, 345] on div "Select size" at bounding box center [1084, 351] width 631 height 35
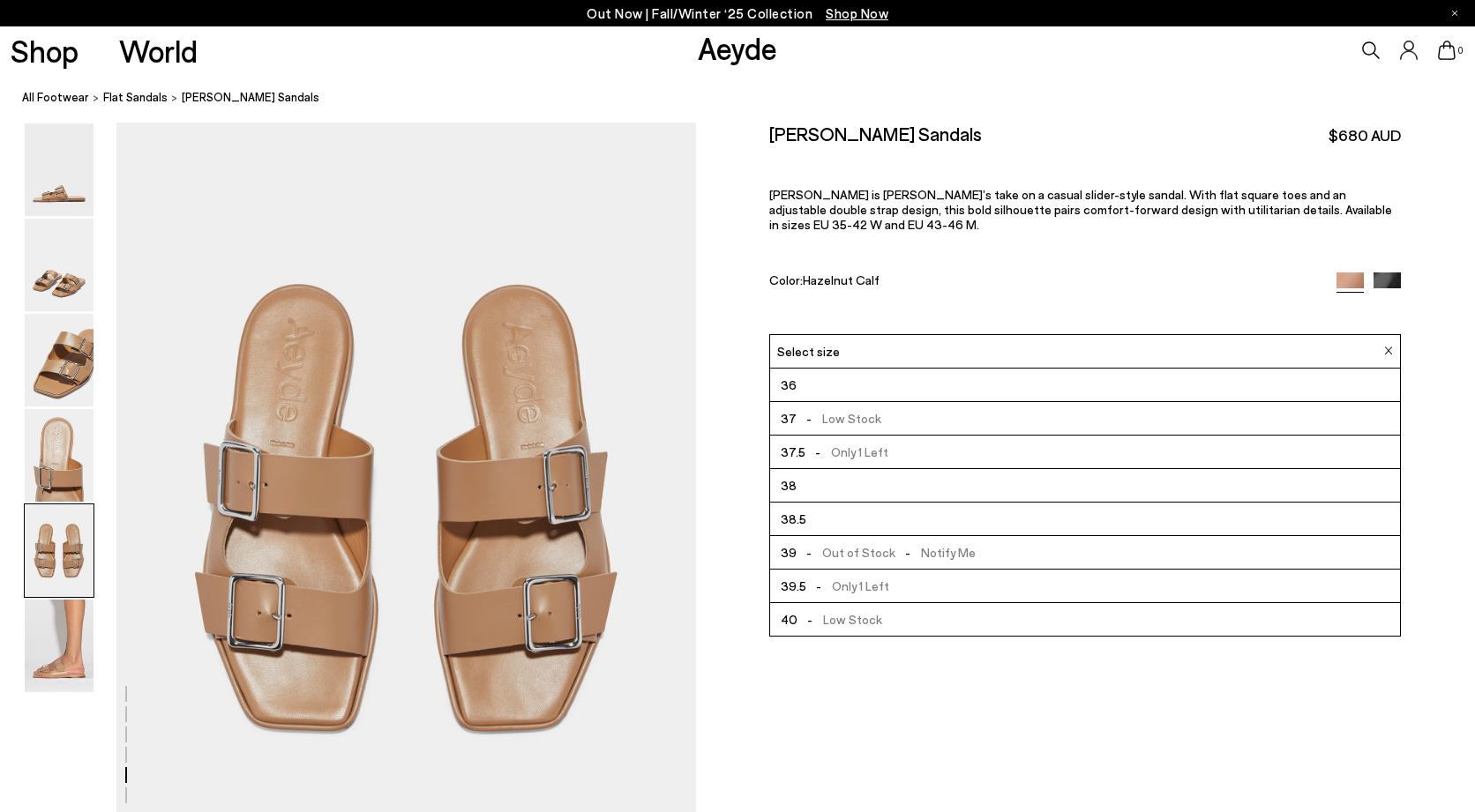
click at [958, 502] on li "38.5" at bounding box center [1084, 518] width 629 height 34
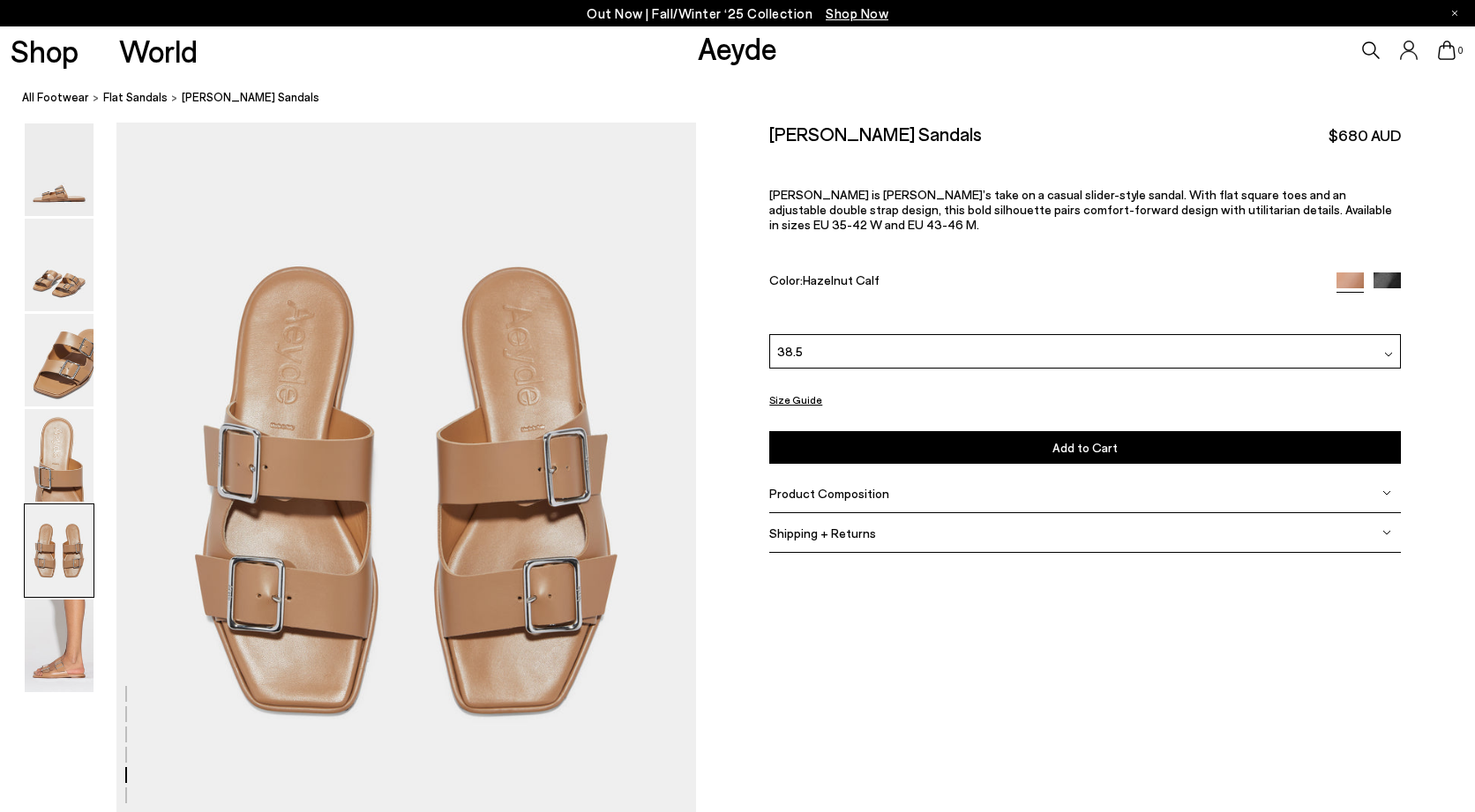
scroll to position [3118, 0]
